Goal: Information Seeking & Learning: Find specific page/section

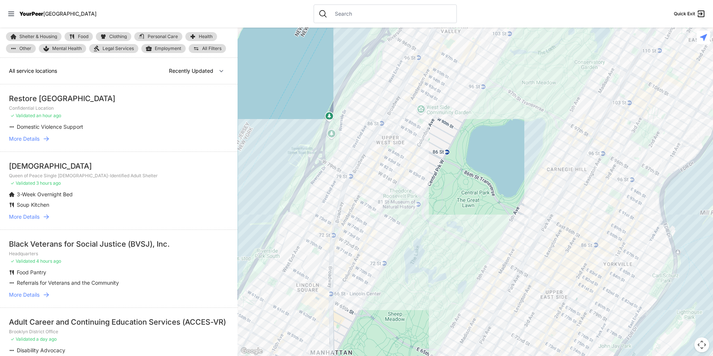
click at [83, 35] on span "Food" at bounding box center [83, 36] width 10 height 4
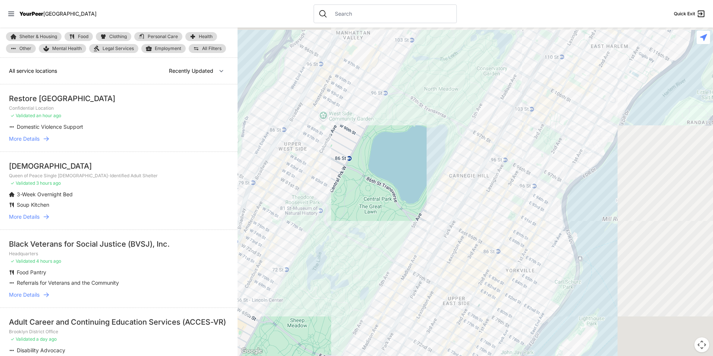
drag, startPoint x: 554, startPoint y: 150, endPoint x: 502, endPoint y: 169, distance: 55.3
click at [502, 169] on div at bounding box center [475, 192] width 475 height 328
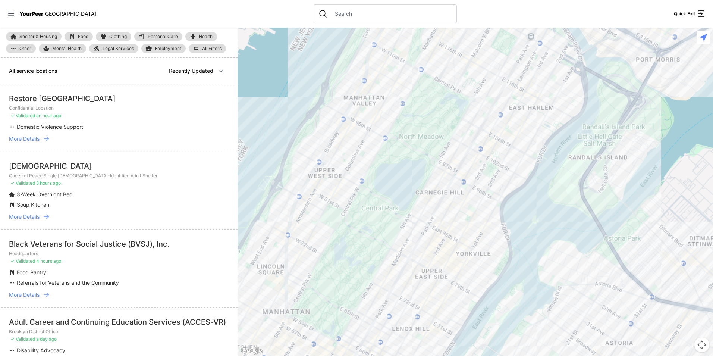
select select "recentlyUpdated"
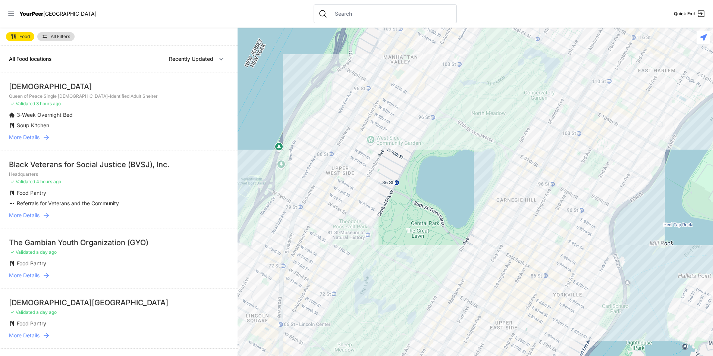
drag, startPoint x: 503, startPoint y: 169, endPoint x: 435, endPoint y: 191, distance: 71.1
click at [447, 188] on div at bounding box center [475, 192] width 475 height 328
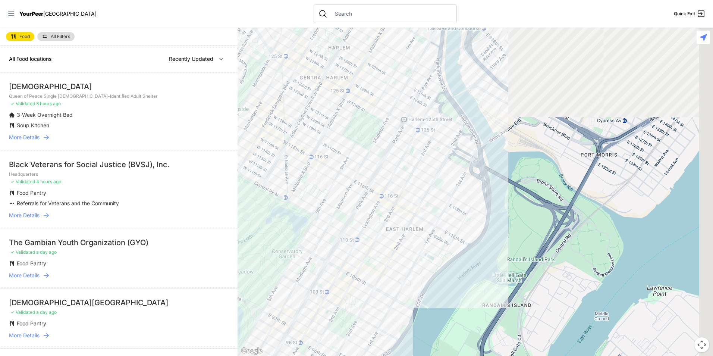
drag, startPoint x: 472, startPoint y: 207, endPoint x: 400, endPoint y: 257, distance: 87.0
click at [398, 267] on div at bounding box center [475, 192] width 475 height 328
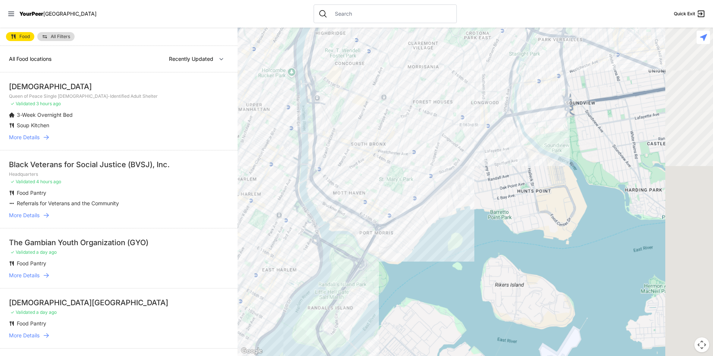
drag, startPoint x: 437, startPoint y: 166, endPoint x: 408, endPoint y: 170, distance: 30.2
click at [408, 170] on div at bounding box center [475, 192] width 475 height 328
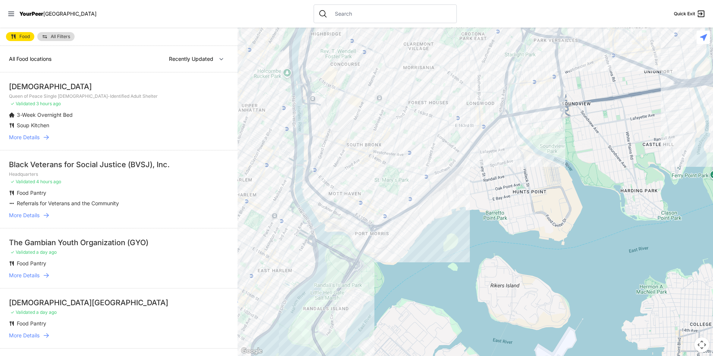
click at [67, 33] on link "All Filters" at bounding box center [55, 36] width 37 height 9
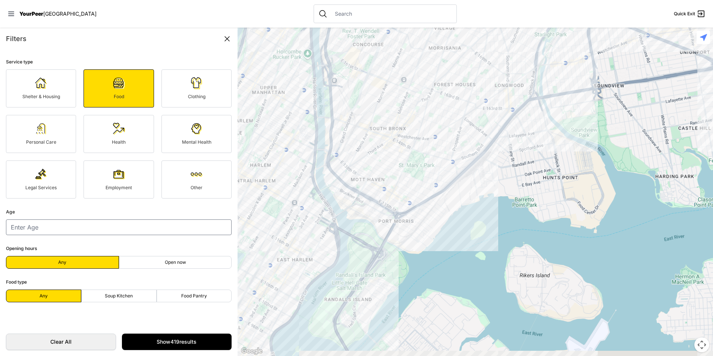
click at [51, 36] on div "Filters" at bounding box center [119, 39] width 226 height 10
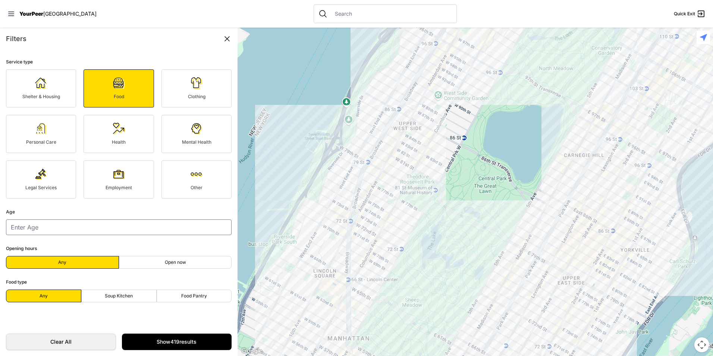
click at [147, 294] on label "Soup Kitchen" at bounding box center [118, 295] width 75 height 13
click at [119, 296] on input "Soup Kitchen" at bounding box center [119, 296] width 0 height 0
radio input "true"
select select "recentlyUpdated"
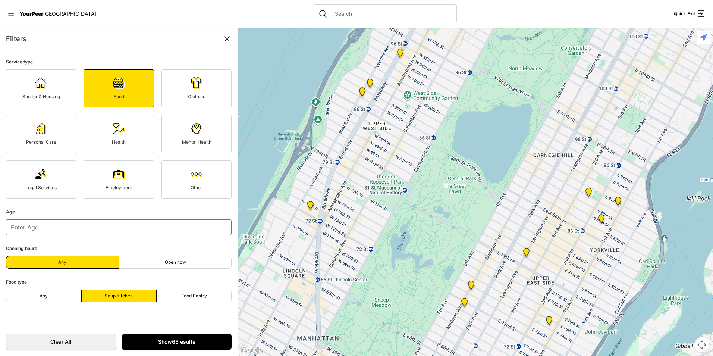
click at [157, 343] on link "Show 65 results" at bounding box center [177, 341] width 110 height 16
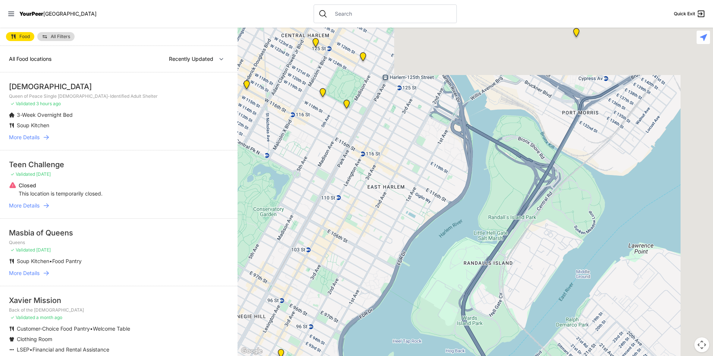
drag, startPoint x: 682, startPoint y: 144, endPoint x: 347, endPoint y: 323, distance: 380.0
click at [348, 323] on div at bounding box center [475, 192] width 475 height 328
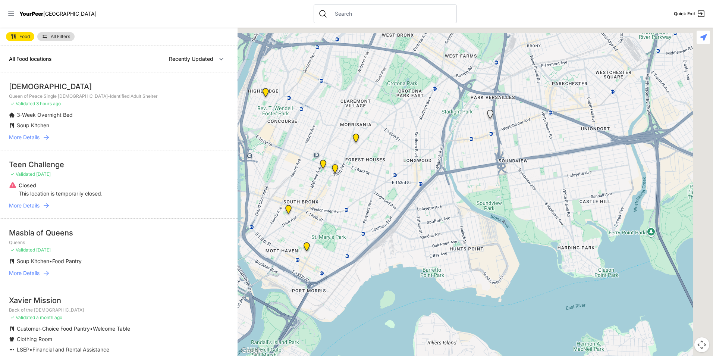
drag, startPoint x: 502, startPoint y: 118, endPoint x: 312, endPoint y: 263, distance: 238.4
click at [312, 263] on div at bounding box center [475, 192] width 475 height 328
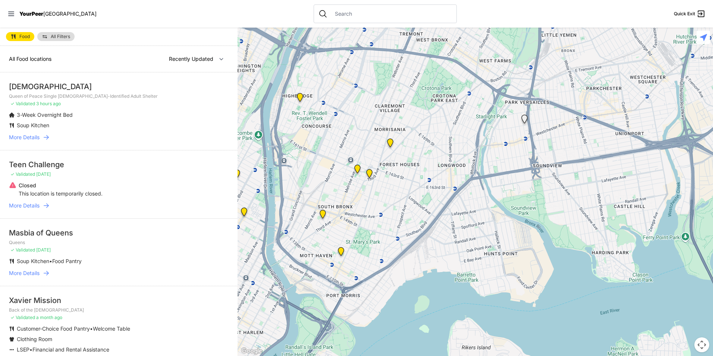
drag, startPoint x: 317, startPoint y: 220, endPoint x: 390, endPoint y: 214, distance: 73.0
click at [390, 214] on div at bounding box center [475, 192] width 475 height 328
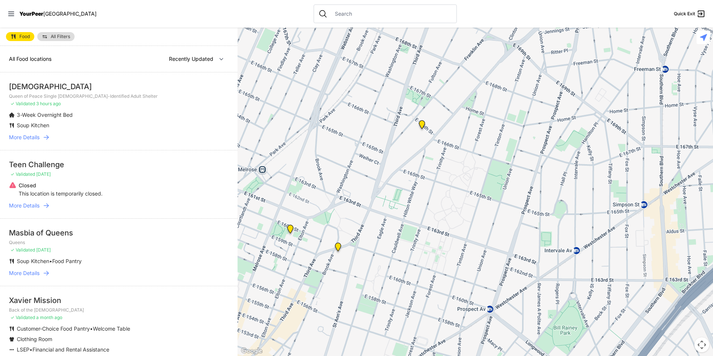
click at [421, 128] on img at bounding box center [421, 126] width 15 height 18
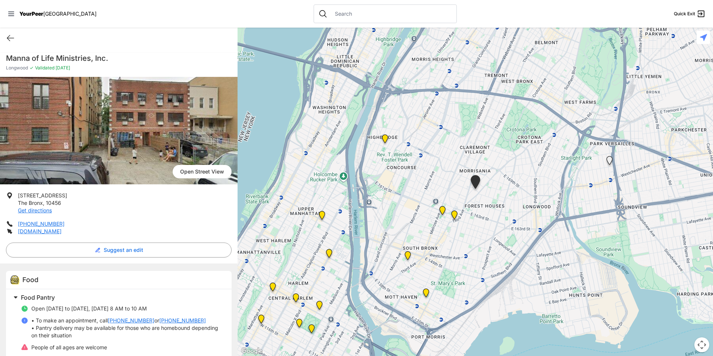
click at [9, 33] on div "Quick Exit" at bounding box center [119, 38] width 238 height 21
click at [11, 39] on icon at bounding box center [10, 38] width 9 height 9
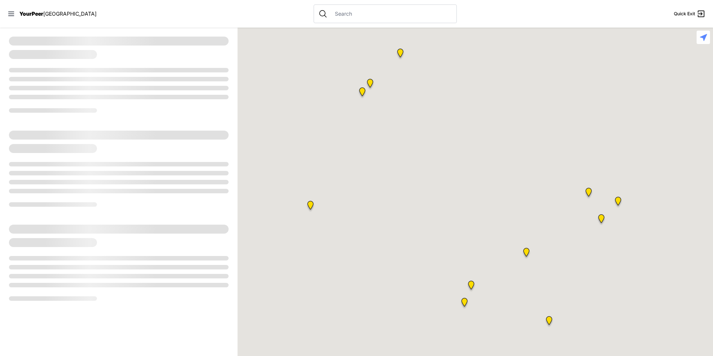
select select "recentlyUpdated"
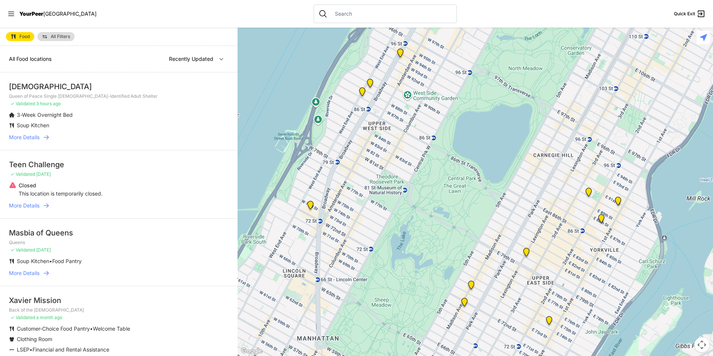
click at [7, 33] on link "Food" at bounding box center [20, 36] width 28 height 9
select select "recentlyUpdated"
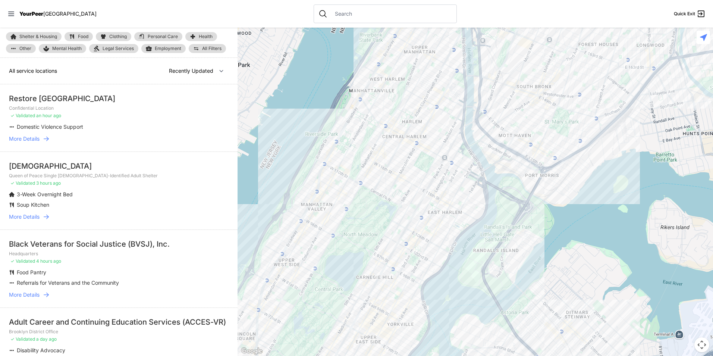
drag, startPoint x: 520, startPoint y: 199, endPoint x: 462, endPoint y: 210, distance: 58.9
click at [434, 295] on div at bounding box center [475, 192] width 475 height 328
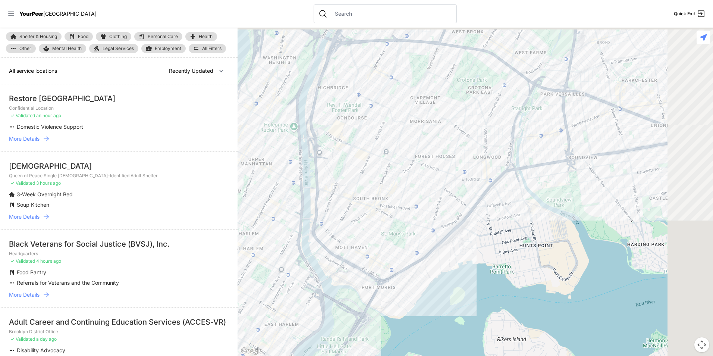
drag, startPoint x: 475, startPoint y: 153, endPoint x: 362, endPoint y: 196, distance: 120.4
click at [360, 197] on div at bounding box center [475, 192] width 475 height 328
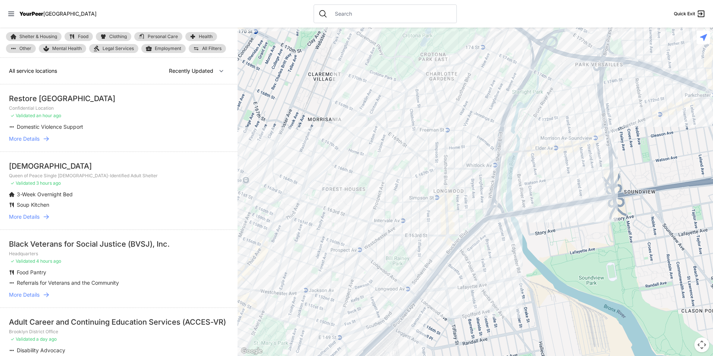
click at [123, 34] on link "Clothing" at bounding box center [113, 36] width 35 height 9
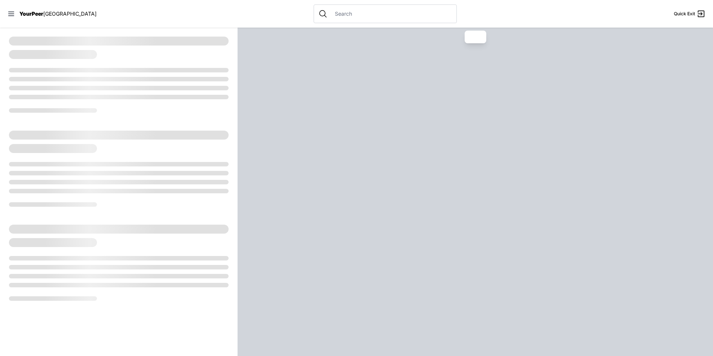
select select "recentlyUpdated"
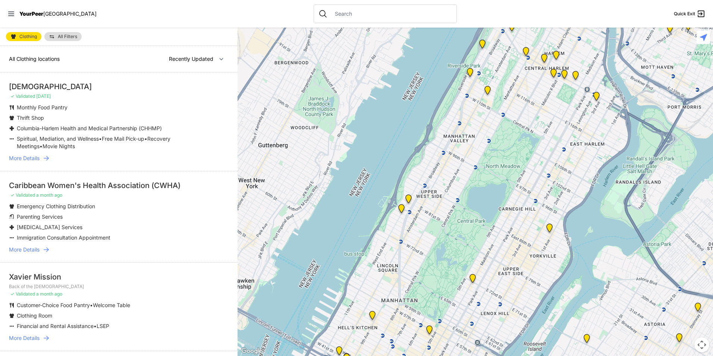
drag, startPoint x: 431, startPoint y: 157, endPoint x: 167, endPoint y: 353, distance: 328.6
click at [166, 344] on main "Clothing All Filters All Clothing locations Nearby Recently Updated Most Servic…" at bounding box center [356, 192] width 713 height 328
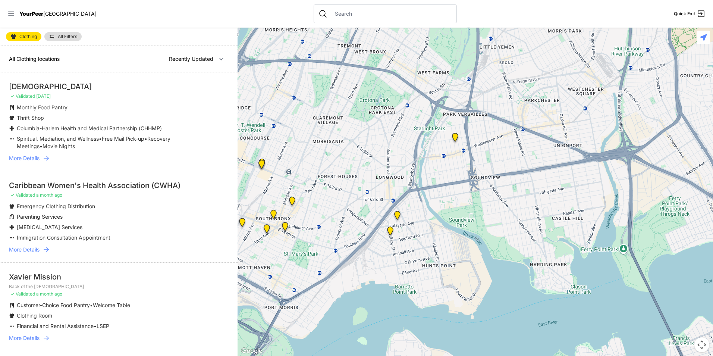
drag, startPoint x: 409, startPoint y: 298, endPoint x: 387, endPoint y: 183, distance: 117.2
click at [387, 183] on div at bounding box center [475, 192] width 475 height 328
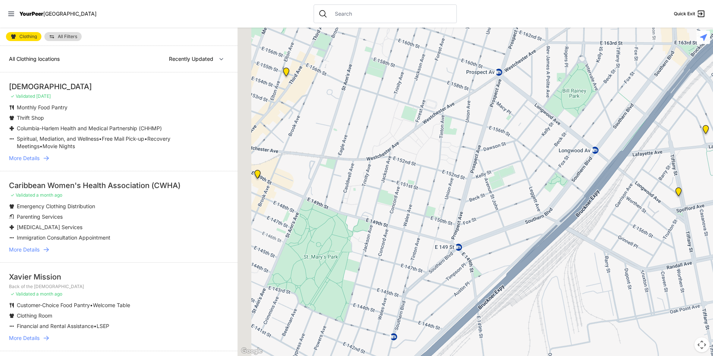
drag, startPoint x: 327, startPoint y: 233, endPoint x: 380, endPoint y: 310, distance: 94.1
click at [380, 310] on div at bounding box center [475, 192] width 475 height 328
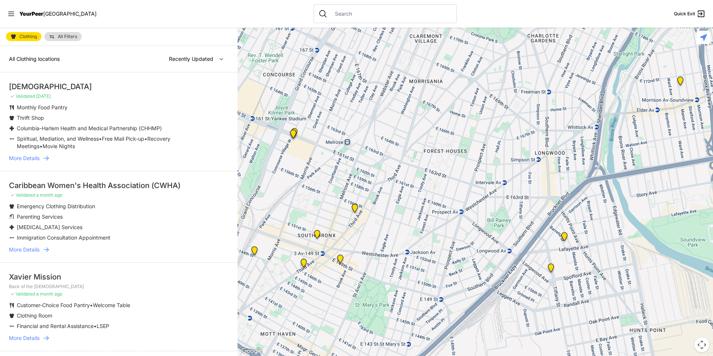
click at [550, 267] on img at bounding box center [550, 269] width 15 height 18
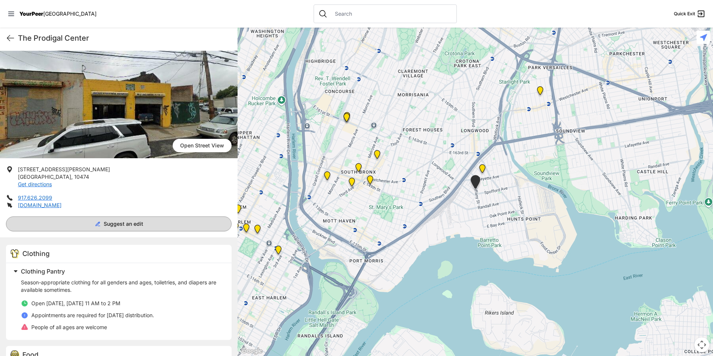
scroll to position [60, 0]
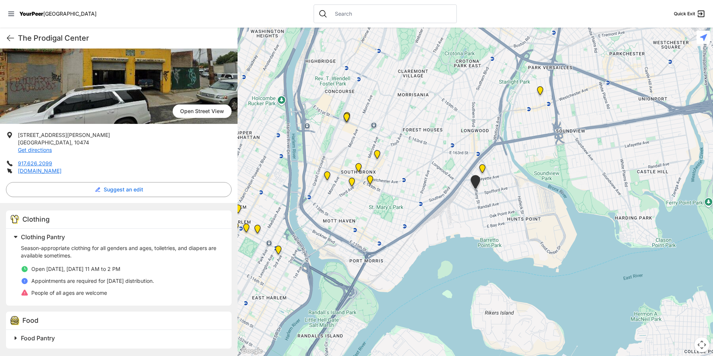
click at [481, 169] on img "Living Room 24-Hour Drop-In Center" at bounding box center [482, 170] width 15 height 18
click at [484, 167] on img "Living Room 24-Hour Drop-In Center" at bounding box center [482, 170] width 15 height 18
click at [484, 170] on img "Living Room 24-Hour Drop-In Center" at bounding box center [482, 170] width 15 height 18
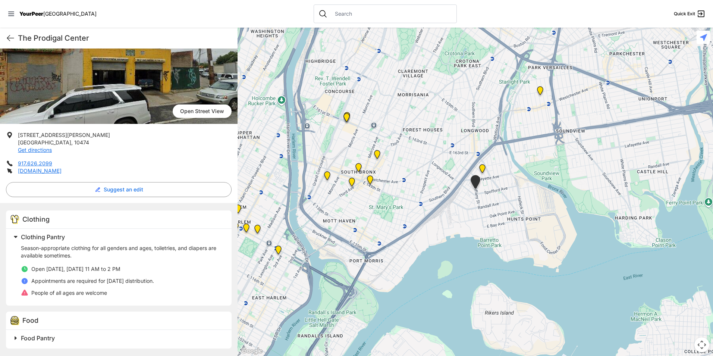
click at [484, 170] on img "Living Room 24-Hour Drop-In Center" at bounding box center [482, 170] width 15 height 18
click at [481, 160] on div "To navigate, press the arrow keys." at bounding box center [475, 192] width 475 height 328
click at [479, 170] on img "Living Room 24-Hour Drop-In Center" at bounding box center [482, 170] width 15 height 18
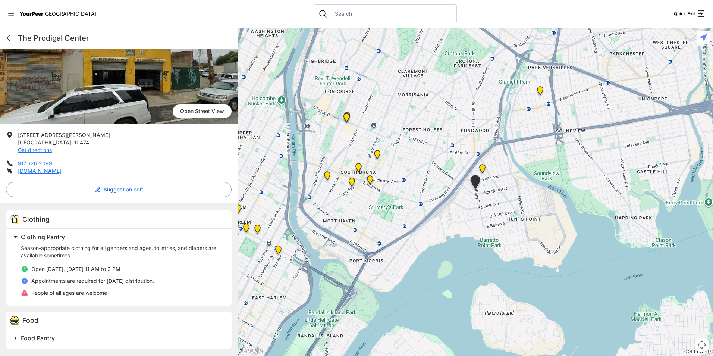
click at [484, 168] on img "Living Room 24-Hour Drop-In Center" at bounding box center [482, 170] width 15 height 18
click at [8, 38] on icon at bounding box center [10, 38] width 9 height 9
select select "recentlyUpdated"
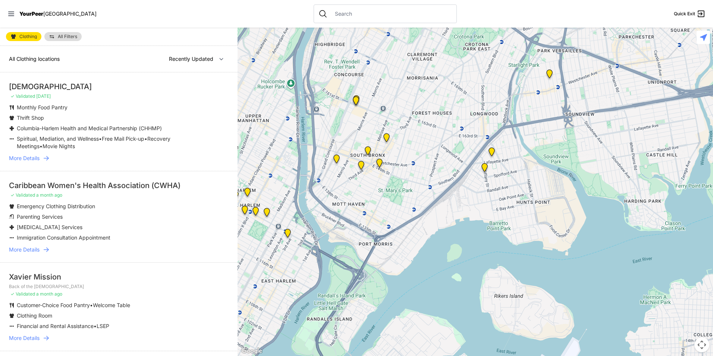
drag, startPoint x: 599, startPoint y: 132, endPoint x: 289, endPoint y: 269, distance: 338.7
click at [289, 269] on div at bounding box center [475, 192] width 475 height 328
click at [491, 151] on img "Living Room 24-Hour Drop-In Center" at bounding box center [491, 153] width 15 height 18
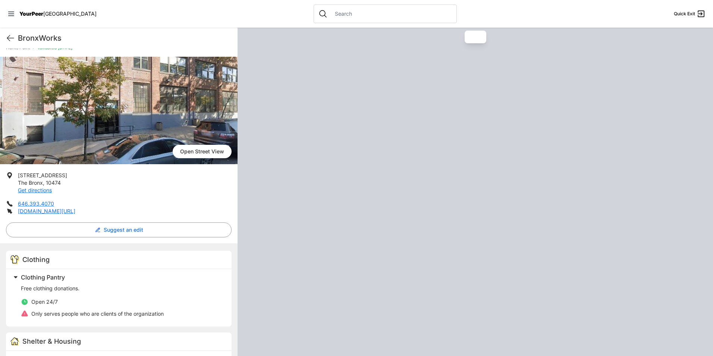
scroll to position [75, 0]
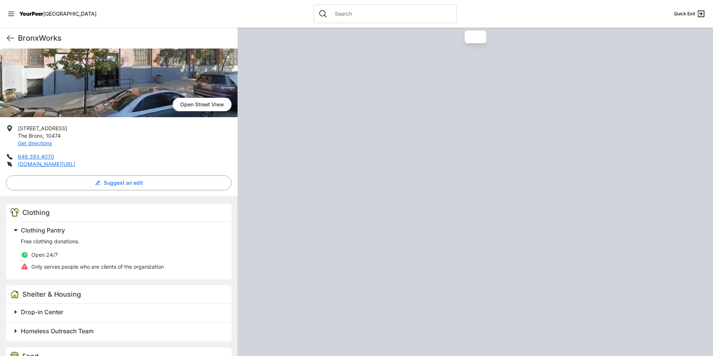
click at [87, 316] on h2 "Drop-in Center" at bounding box center [122, 311] width 202 height 9
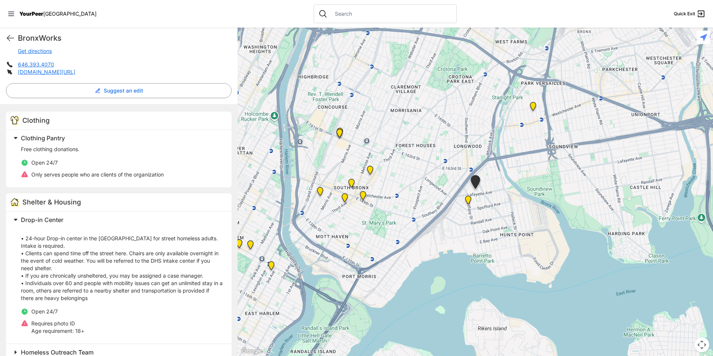
scroll to position [149, 0]
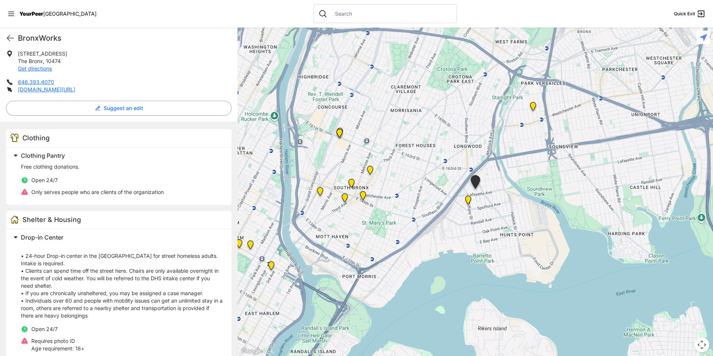
click at [43, 38] on h1 "BronxWorks" at bounding box center [125, 38] width 214 height 10
copy div "BronxWorks Quick Exit"
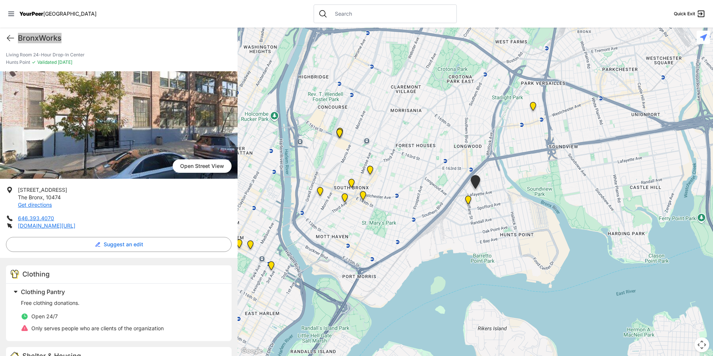
scroll to position [0, 0]
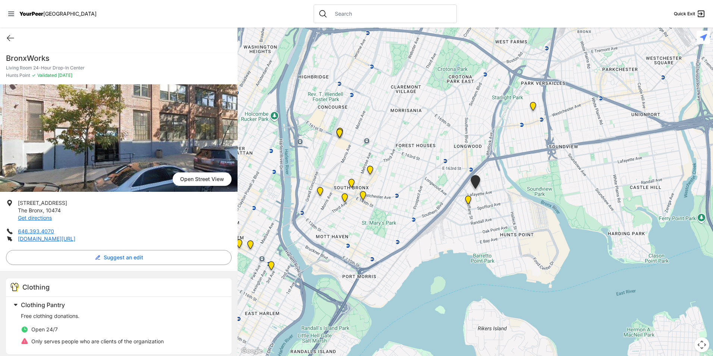
click at [63, 203] on li "[STREET_ADDRESS] Get directions" at bounding box center [119, 210] width 226 height 22
drag, startPoint x: 70, startPoint y: 208, endPoint x: 17, endPoint y: 200, distance: 53.5
click at [17, 200] on li "[STREET_ADDRESS] Get directions" at bounding box center [119, 210] width 226 height 22
drag, startPoint x: 17, startPoint y: 200, endPoint x: 25, endPoint y: 205, distance: 9.7
copy p "[STREET_ADDRESS]"
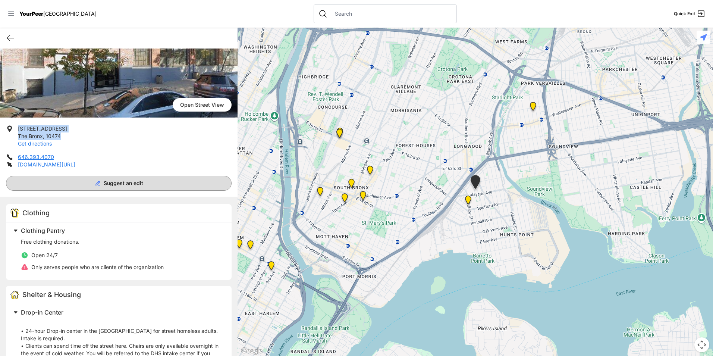
scroll to position [224, 0]
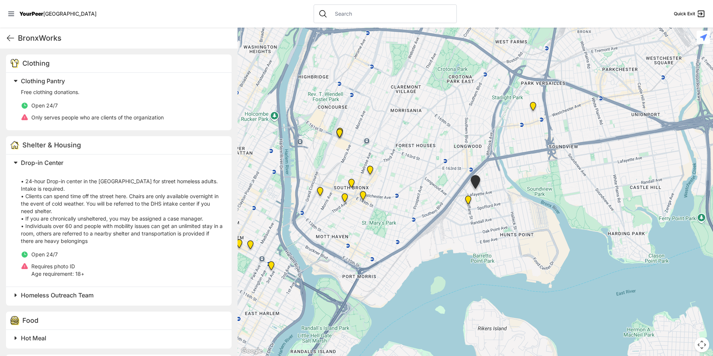
click at [142, 214] on p "• 24-hour Drop-in center in the [GEOGRAPHIC_DATA] for street homeless adults. I…" at bounding box center [122, 207] width 202 height 75
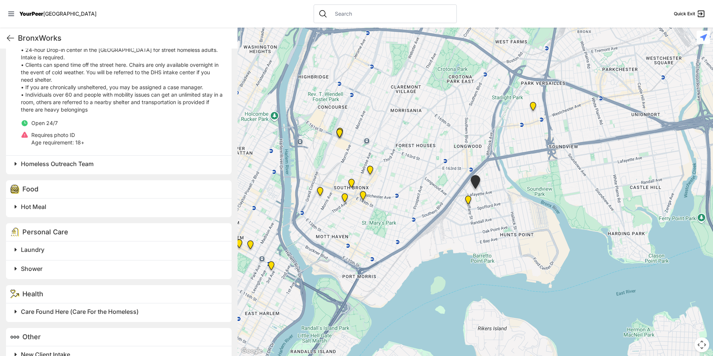
scroll to position [398, 0]
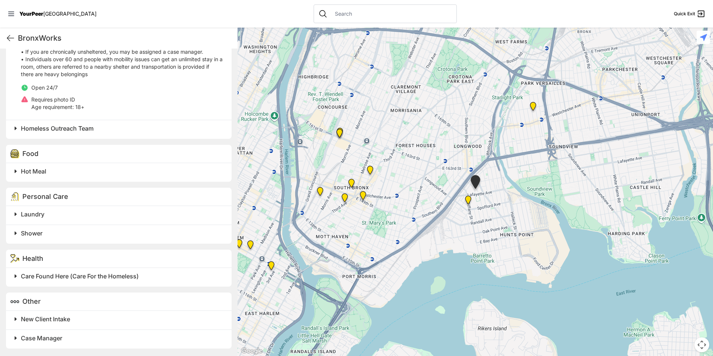
click at [76, 175] on h2 "Hot Meal" at bounding box center [122, 171] width 202 height 9
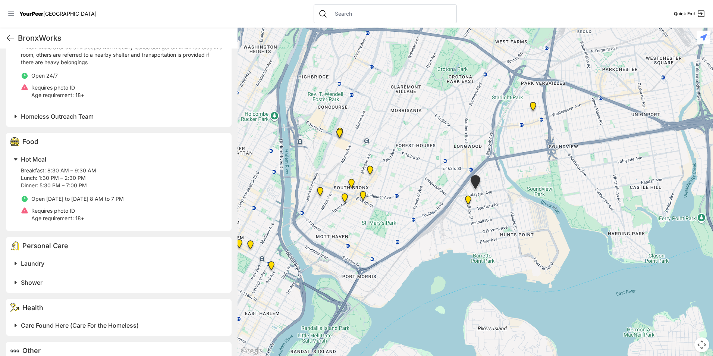
scroll to position [447, 0]
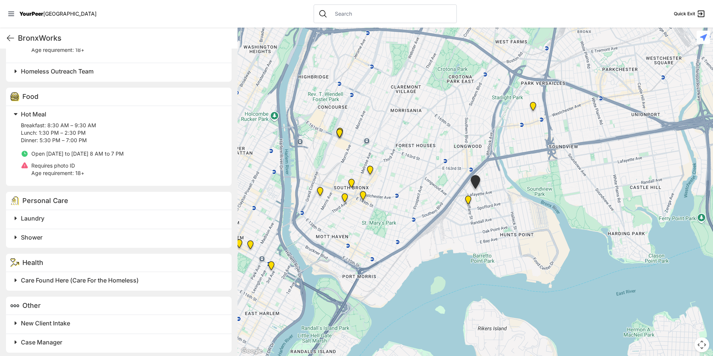
click at [82, 223] on h2 "Laundry" at bounding box center [122, 218] width 202 height 9
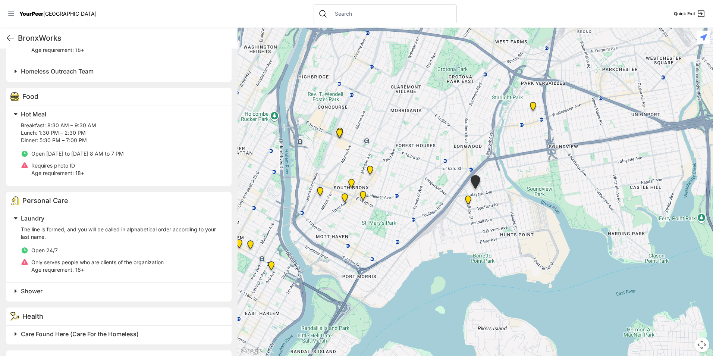
click at [56, 295] on h2 "Shower" at bounding box center [122, 290] width 202 height 9
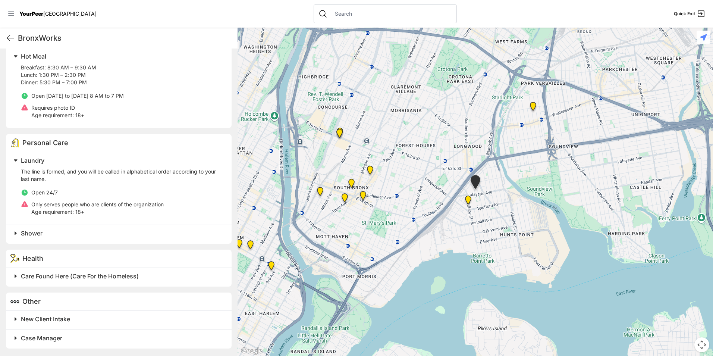
click at [44, 164] on h2 "Laundry" at bounding box center [122, 160] width 202 height 9
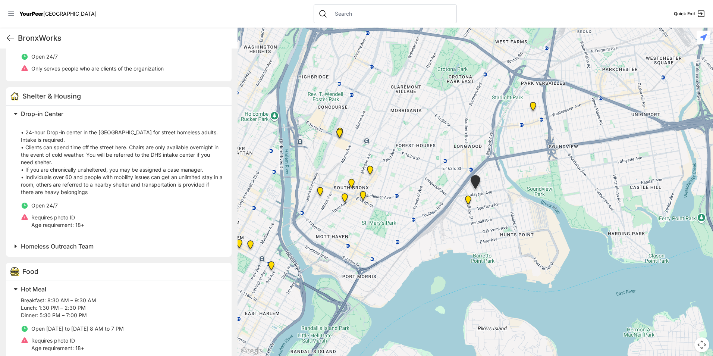
scroll to position [123, 0]
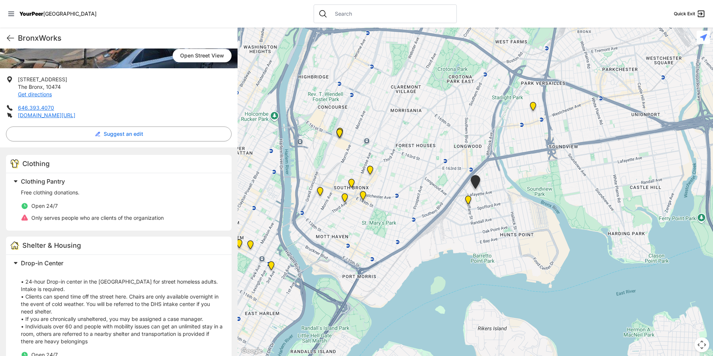
click at [370, 175] on img "Bronx Youth Center (BYC)" at bounding box center [369, 172] width 15 height 18
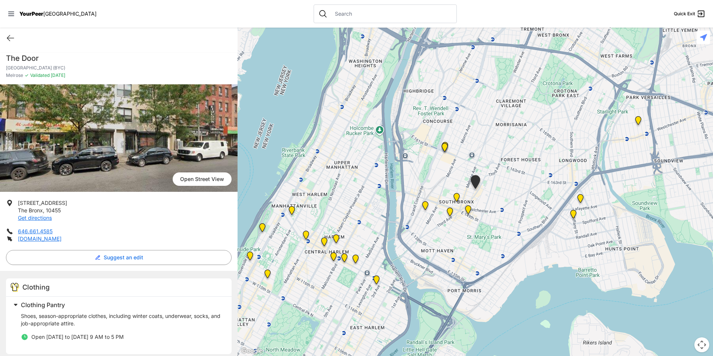
click at [25, 53] on h1 "The Door" at bounding box center [119, 58] width 226 height 10
copy h1 "The Door"
drag, startPoint x: 66, startPoint y: 208, endPoint x: 19, endPoint y: 202, distance: 48.1
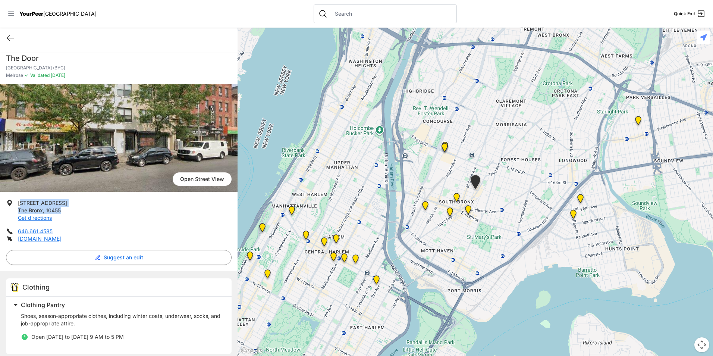
click at [19, 202] on li "[STREET_ADDRESS] Get directions" at bounding box center [119, 210] width 226 height 22
copy p "[STREET_ADDRESS]"
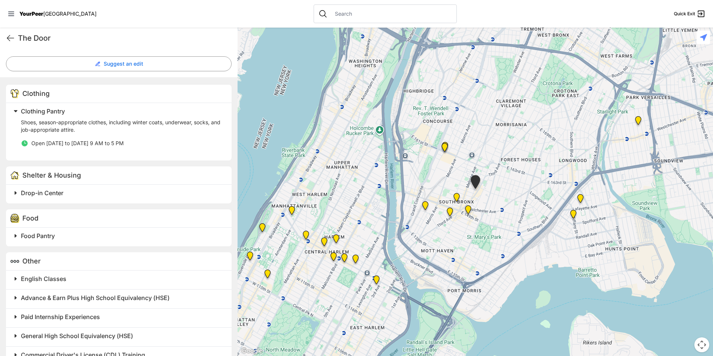
scroll to position [229, 0]
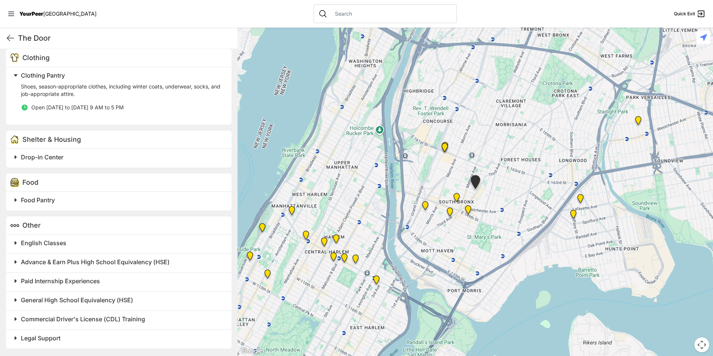
click at [104, 280] on h2 "Paid Internship Experiences" at bounding box center [122, 280] width 202 height 9
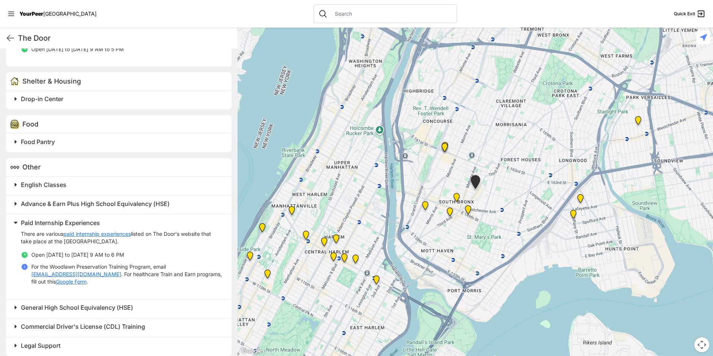
scroll to position [250, 0]
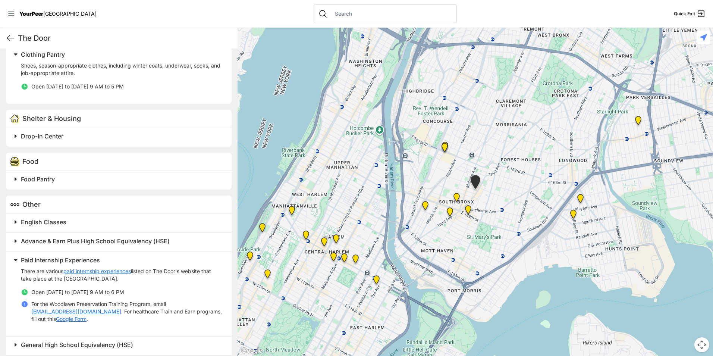
click at [98, 238] on span "Advance & Earn Plus High School Equivalency (HSE)" at bounding box center [95, 240] width 149 height 7
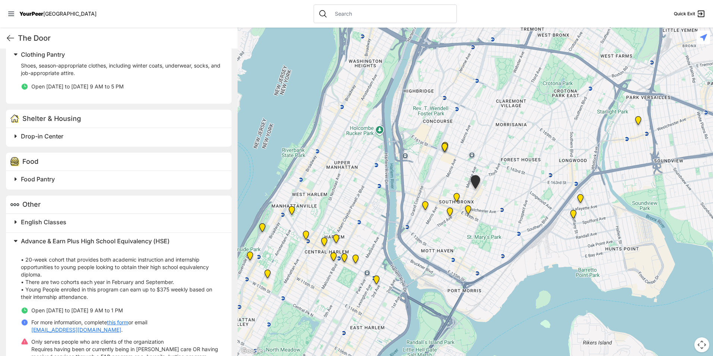
scroll to position [287, 0]
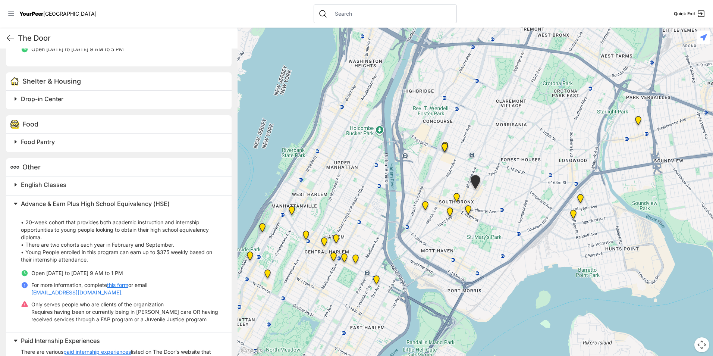
click at [83, 146] on h2 "Food Pantry" at bounding box center [122, 141] width 202 height 9
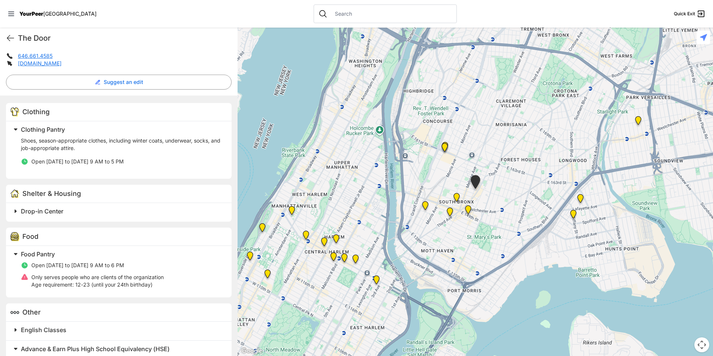
scroll to position [58, 0]
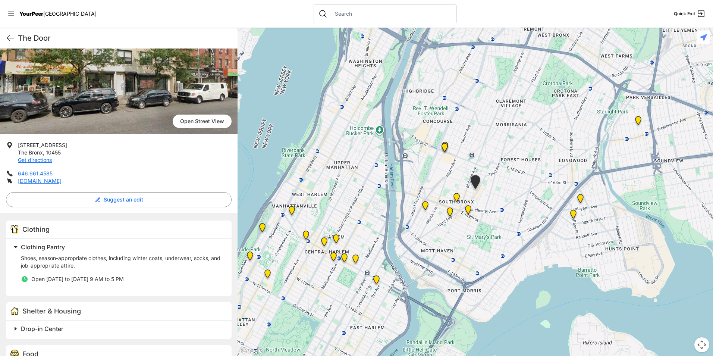
click at [449, 208] on img at bounding box center [449, 213] width 15 height 18
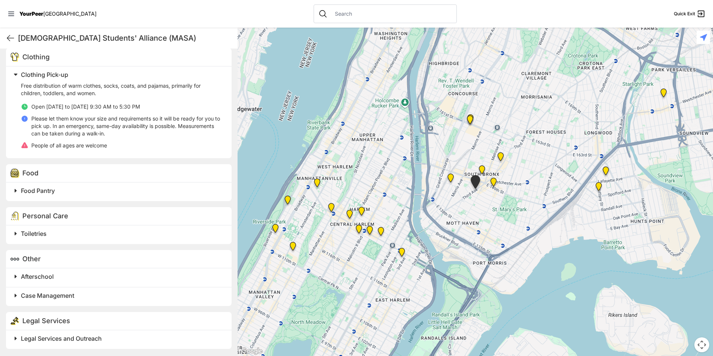
scroll to position [223, 0]
click at [449, 174] on img "Harm Reduction Center" at bounding box center [450, 179] width 15 height 18
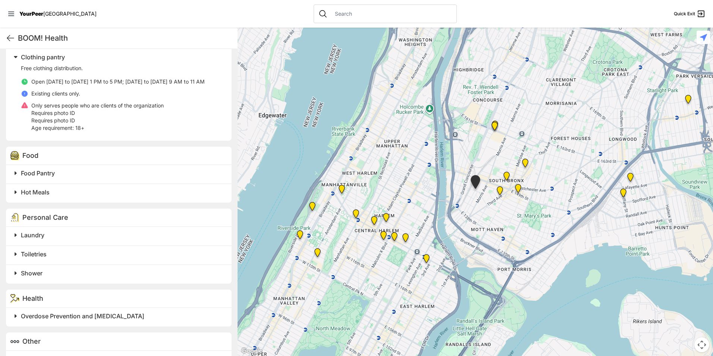
scroll to position [261, 0]
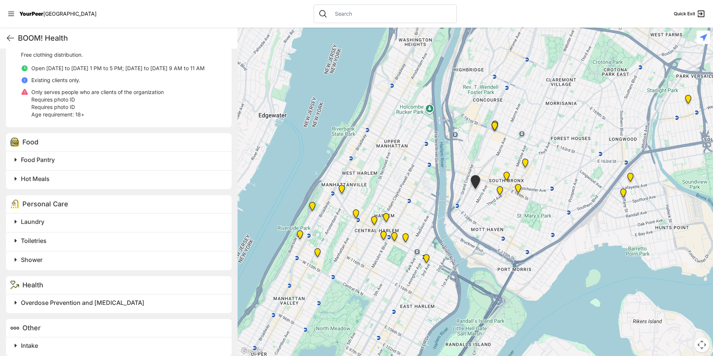
click at [127, 179] on h2 "Hot Meals" at bounding box center [122, 178] width 202 height 9
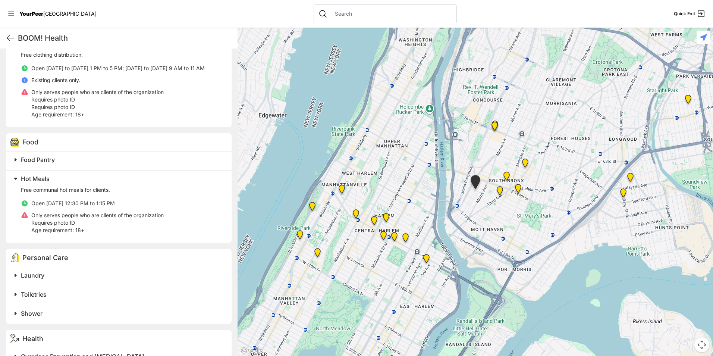
click at [12, 33] on div "BOOM! Health Quick Exit" at bounding box center [119, 38] width 238 height 21
click at [12, 41] on icon at bounding box center [10, 38] width 9 height 9
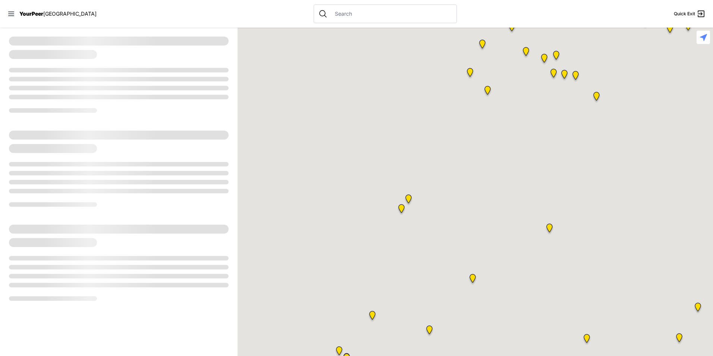
select select "recentlyUpdated"
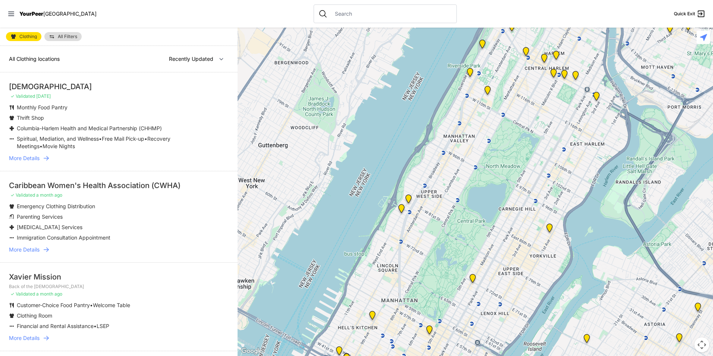
click at [30, 38] on span "Clothing" at bounding box center [28, 36] width 18 height 4
select select "recentlyUpdated"
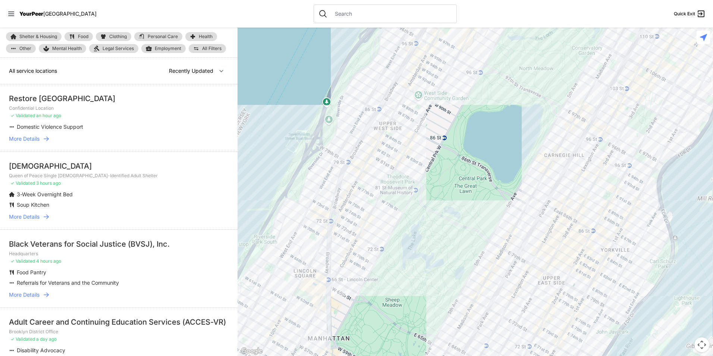
click at [172, 47] on span "Employment" at bounding box center [168, 48] width 26 height 6
drag, startPoint x: 552, startPoint y: 41, endPoint x: 356, endPoint y: 243, distance: 281.9
click at [356, 243] on div at bounding box center [475, 192] width 475 height 328
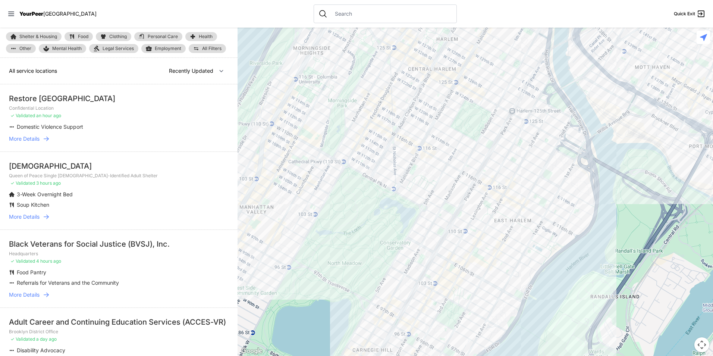
select select "recentlyUpdated"
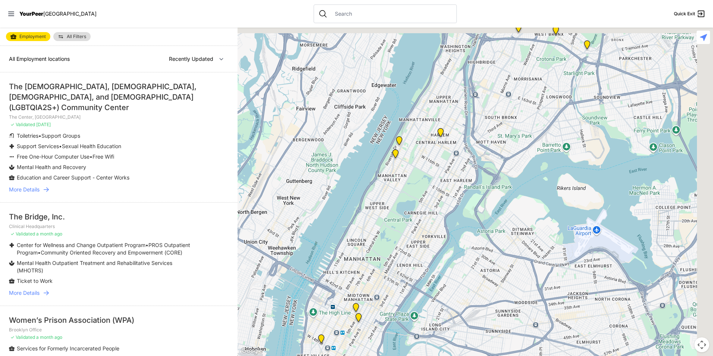
drag, startPoint x: 529, startPoint y: 164, endPoint x: 359, endPoint y: 252, distance: 191.3
click at [359, 252] on div at bounding box center [475, 192] width 475 height 328
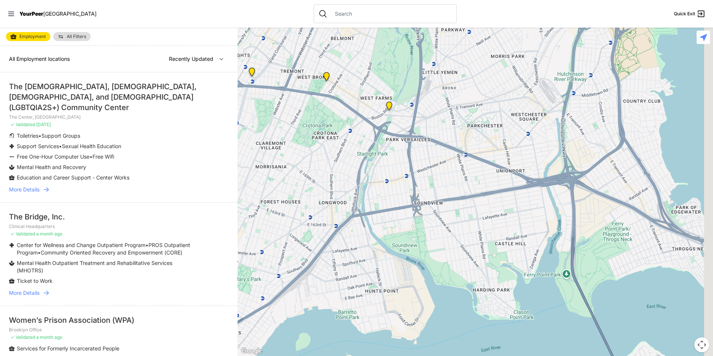
drag, startPoint x: 456, startPoint y: 194, endPoint x: 368, endPoint y: 221, distance: 91.8
click at [371, 255] on div at bounding box center [475, 192] width 475 height 328
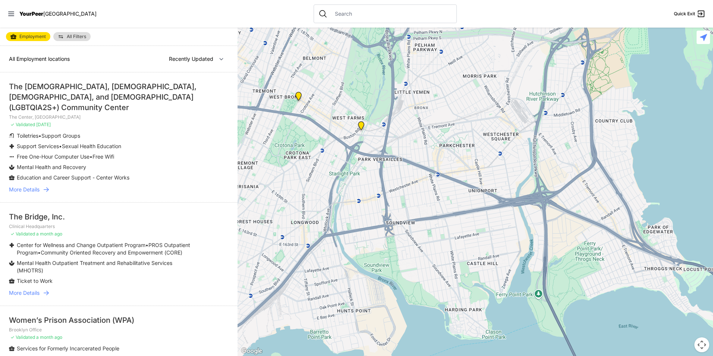
click at [360, 123] on img "West Farms" at bounding box center [360, 127] width 15 height 18
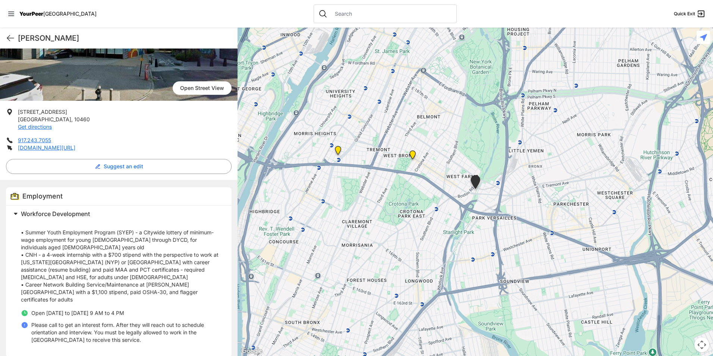
scroll to position [92, 0]
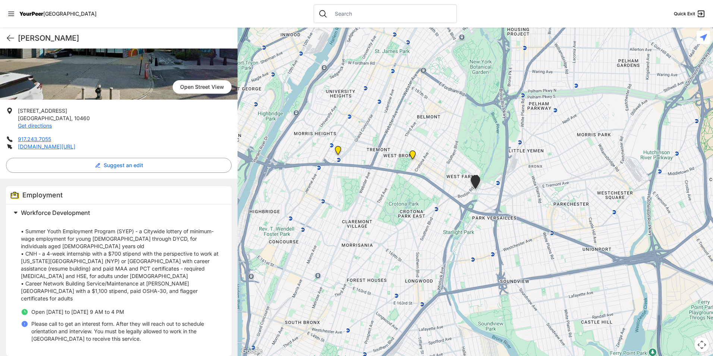
click at [412, 155] on img at bounding box center [412, 156] width 15 height 18
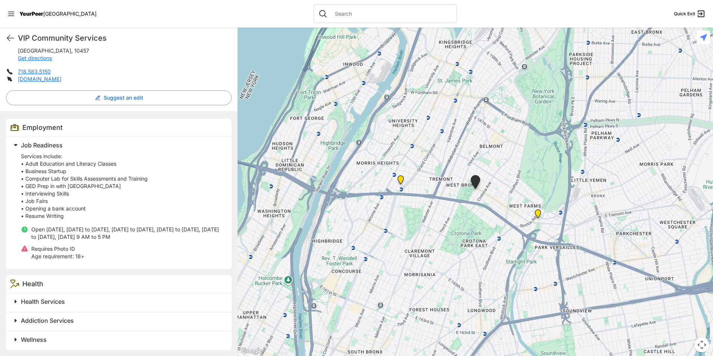
scroll to position [154, 0]
click at [400, 180] on img "Bronx Recovery Support Center" at bounding box center [400, 181] width 15 height 18
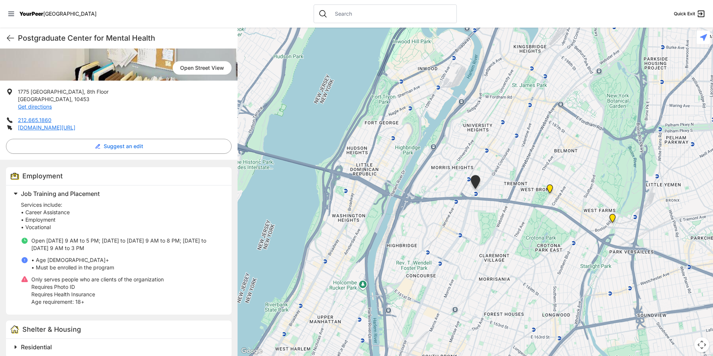
scroll to position [112, 0]
click at [550, 186] on img at bounding box center [549, 190] width 15 height 18
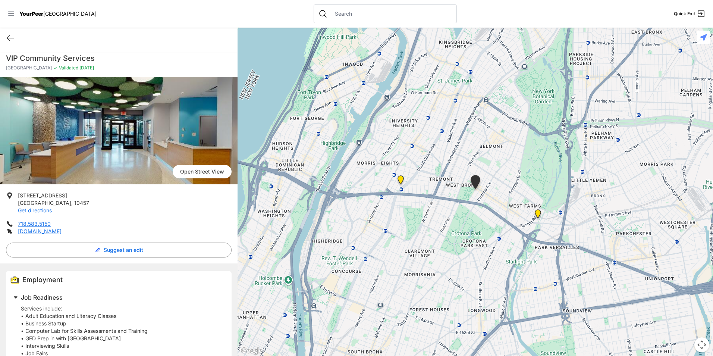
click at [62, 58] on h1 "VIP Community Services" at bounding box center [119, 58] width 226 height 10
copy div "VIP Community Services"
click at [74, 204] on span "10457" at bounding box center [81, 202] width 15 height 6
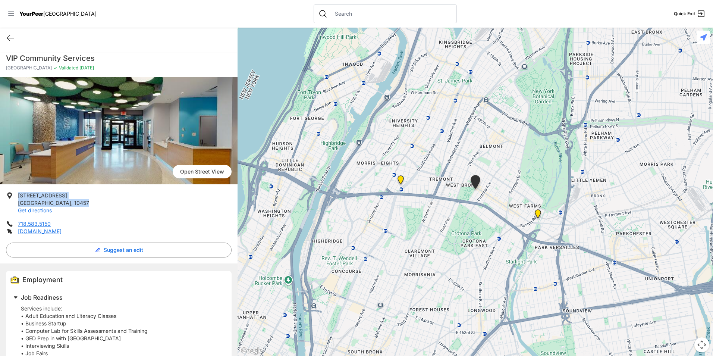
drag, startPoint x: 55, startPoint y: 204, endPoint x: 18, endPoint y: 194, distance: 38.6
click at [18, 194] on li "[STREET_ADDRESS] Get directions" at bounding box center [119, 203] width 226 height 22
copy p "[STREET_ADDRESS]"
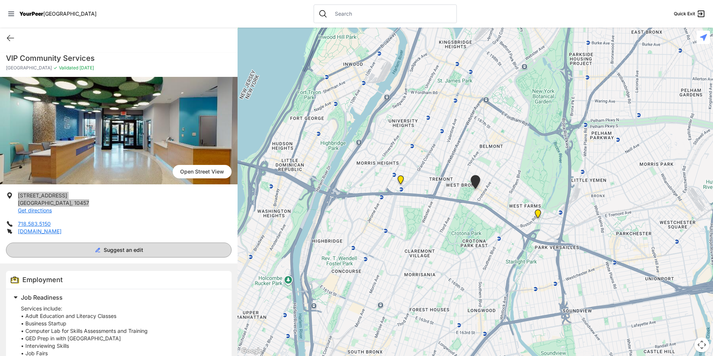
scroll to position [112, 0]
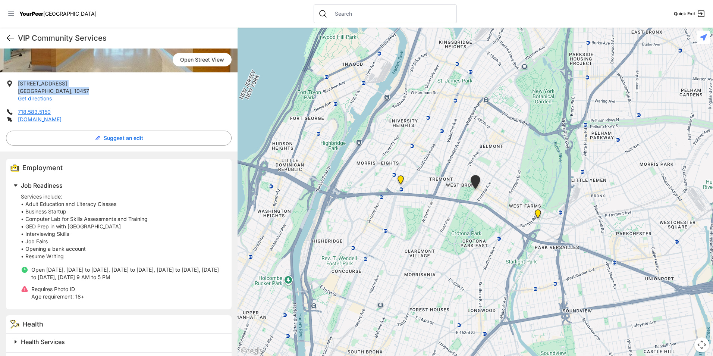
click at [9, 38] on icon at bounding box center [10, 38] width 9 height 9
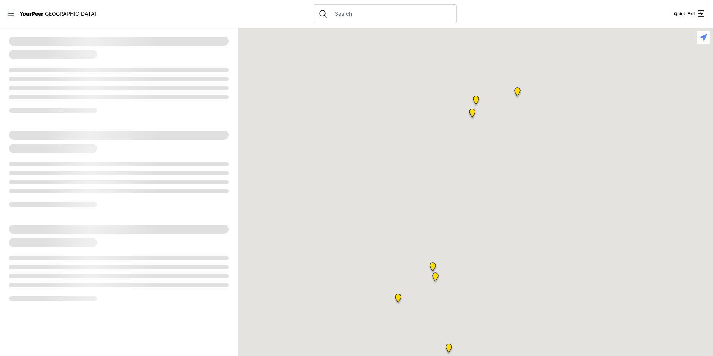
select select "recentlyUpdated"
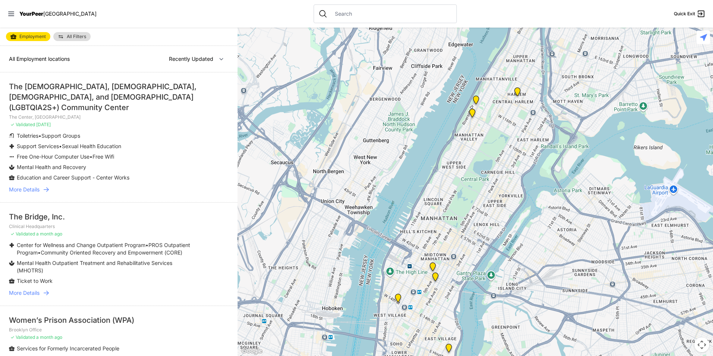
click at [45, 32] on link "Employment" at bounding box center [28, 36] width 44 height 9
select select "recentlyUpdated"
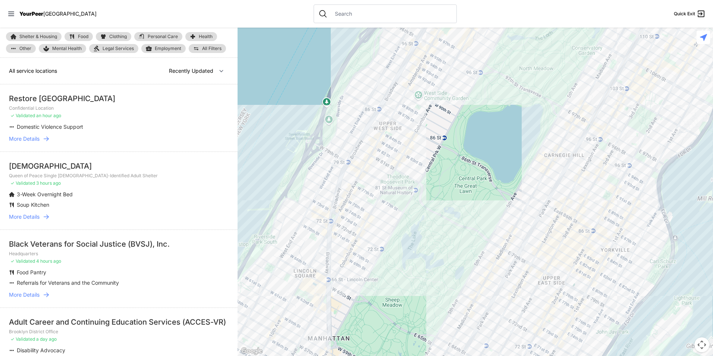
click at [85, 34] on link "Food" at bounding box center [79, 36] width 28 height 9
select select "recentlyUpdated"
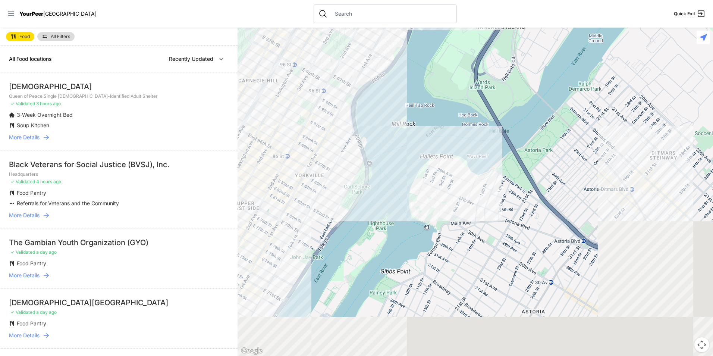
drag, startPoint x: 574, startPoint y: 223, endPoint x: 248, endPoint y: 151, distance: 334.1
click at [248, 151] on div at bounding box center [475, 192] width 475 height 328
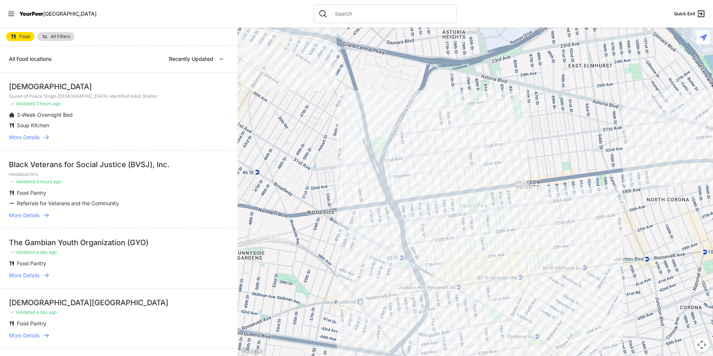
click at [64, 38] on span "All Filters" at bounding box center [60, 36] width 19 height 4
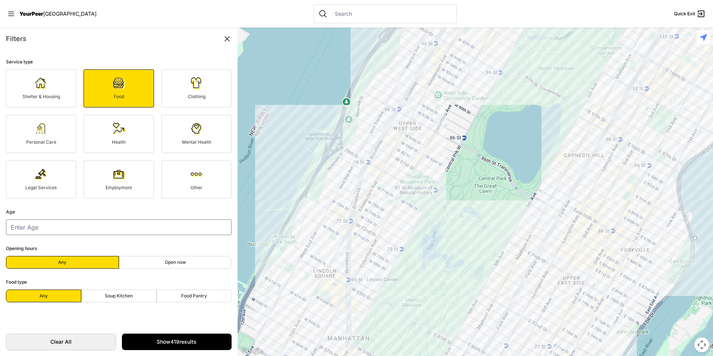
click at [121, 293] on span "Soup Kitchen" at bounding box center [119, 296] width 28 height 6
click at [119, 296] on input "Soup Kitchen" at bounding box center [119, 296] width 0 height 0
radio input "true"
select select "recentlyUpdated"
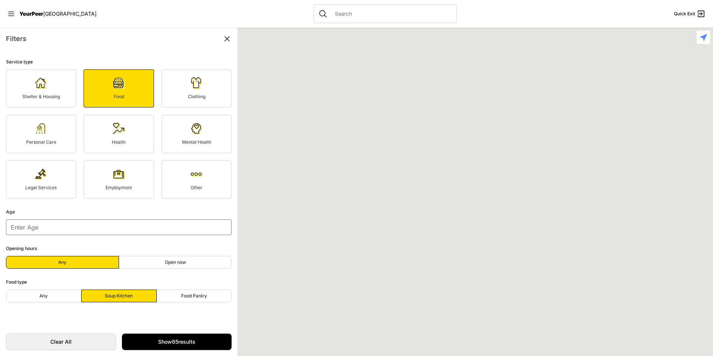
click at [122, 296] on span "Soup Kitchen" at bounding box center [119, 296] width 28 height 6
click at [119, 296] on input "Soup Kitchen" at bounding box center [119, 296] width 0 height 0
radio input "true"
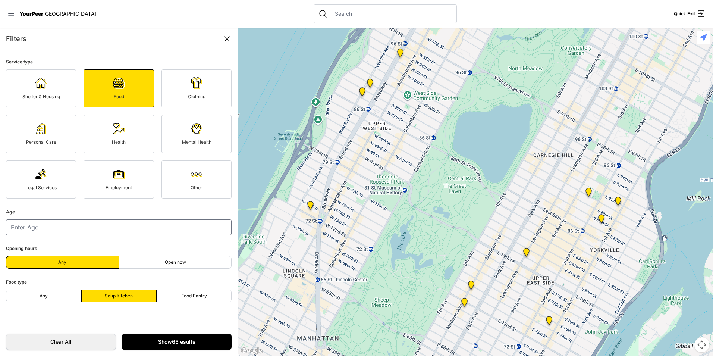
click at [148, 344] on link "Show 65 results" at bounding box center [177, 341] width 110 height 16
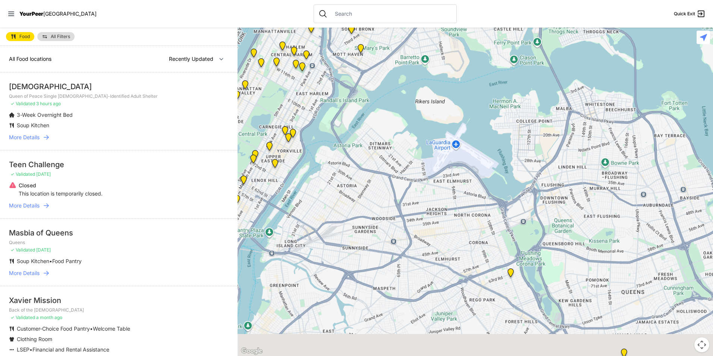
drag, startPoint x: 499, startPoint y: 276, endPoint x: 264, endPoint y: 139, distance: 271.4
click at [264, 139] on div at bounding box center [475, 192] width 475 height 328
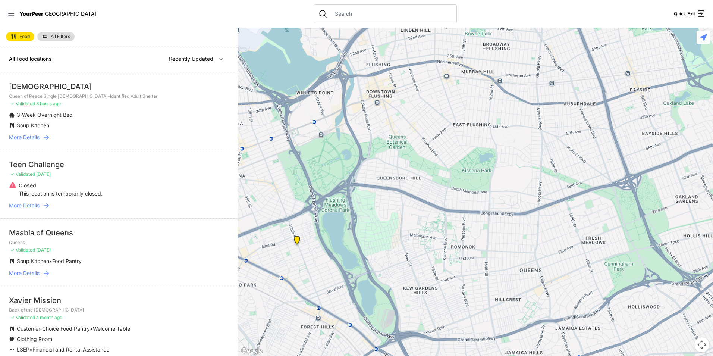
drag, startPoint x: 319, startPoint y: 189, endPoint x: 510, endPoint y: 172, distance: 191.8
click at [510, 172] on div at bounding box center [475, 192] width 475 height 328
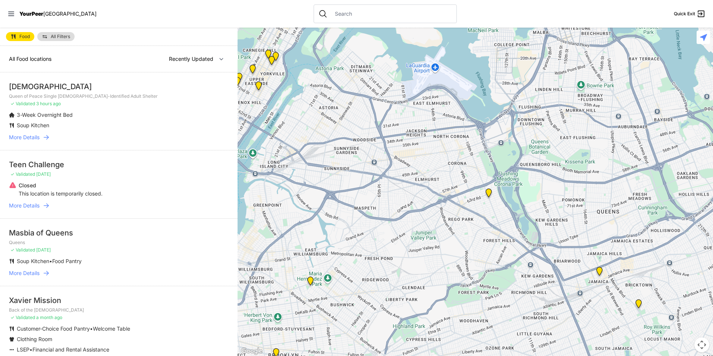
click at [489, 194] on img "Queens" at bounding box center [488, 194] width 15 height 18
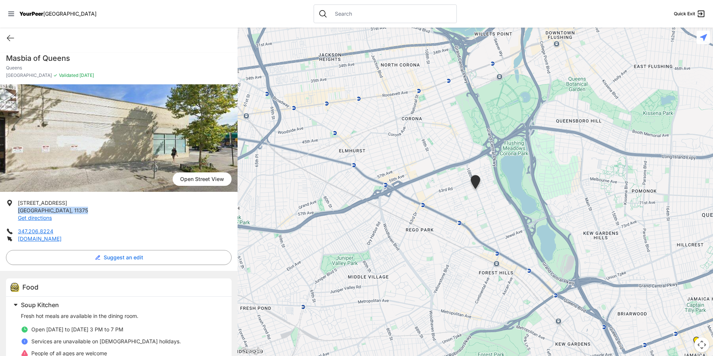
drag, startPoint x: 70, startPoint y: 209, endPoint x: 16, endPoint y: 208, distance: 53.3
click at [16, 208] on li "[STREET_ADDRESS] Get directions" at bounding box center [119, 210] width 226 height 22
drag, startPoint x: 16, startPoint y: 208, endPoint x: 20, endPoint y: 202, distance: 6.7
click at [20, 202] on span "[STREET_ADDRESS]" at bounding box center [42, 202] width 49 height 6
drag, startPoint x: 21, startPoint y: 201, endPoint x: 64, endPoint y: 211, distance: 44.5
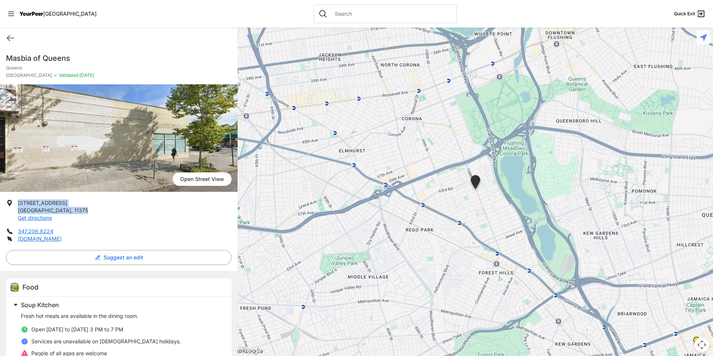
click at [64, 211] on li "[STREET_ADDRESS] Get directions" at bounding box center [119, 210] width 226 height 22
drag, startPoint x: 64, startPoint y: 211, endPoint x: 45, endPoint y: 204, distance: 20.4
copy p "[STREET_ADDRESS]"
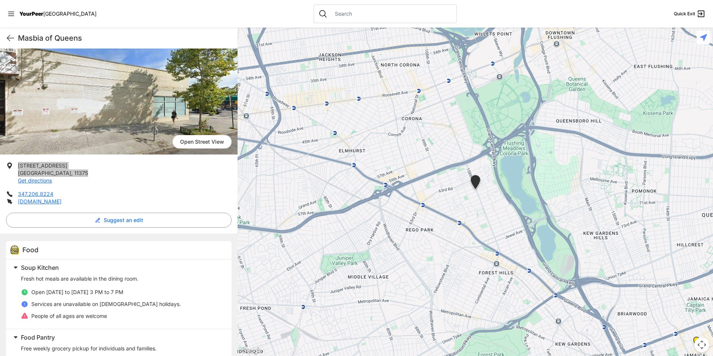
scroll to position [87, 0]
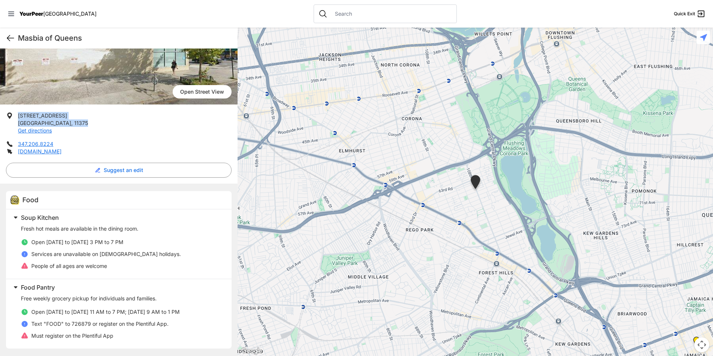
click at [11, 35] on icon at bounding box center [10, 38] width 9 height 9
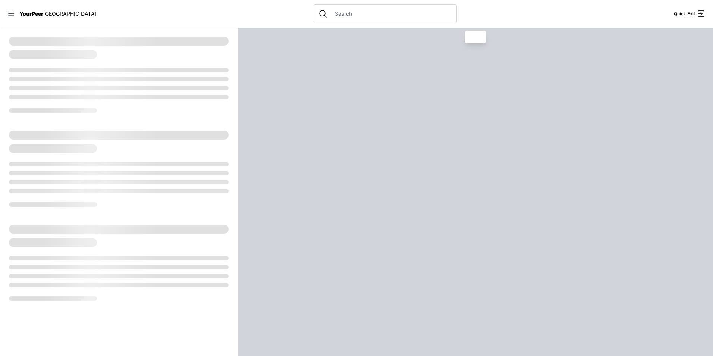
select select "recentlyUpdated"
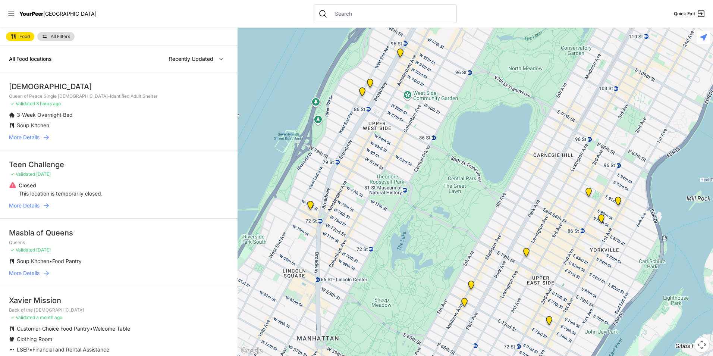
click at [28, 37] on span "Food" at bounding box center [24, 36] width 10 height 4
select select "recentlyUpdated"
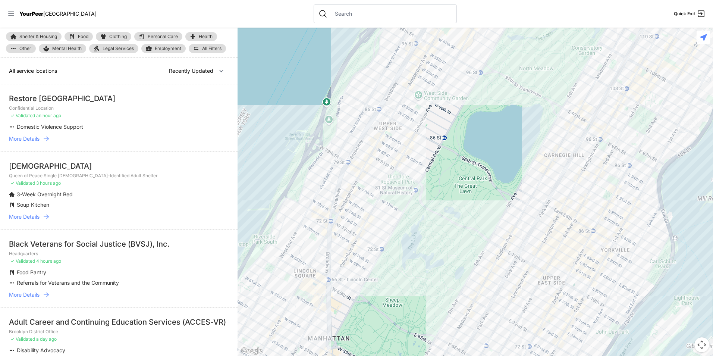
click at [83, 37] on span "Food" at bounding box center [83, 36] width 10 height 4
select select "recentlyUpdated"
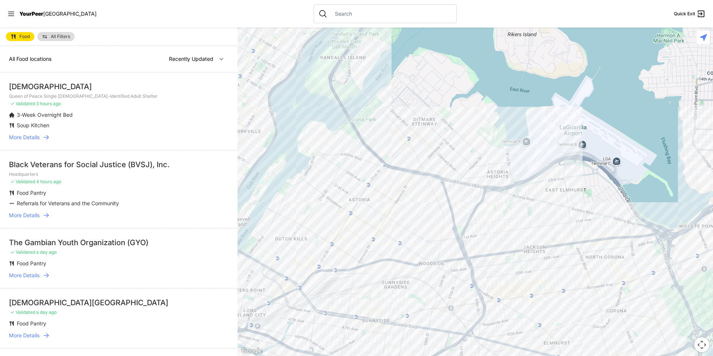
drag, startPoint x: 616, startPoint y: 255, endPoint x: 324, endPoint y: 184, distance: 300.5
click at [326, 186] on div at bounding box center [475, 192] width 475 height 328
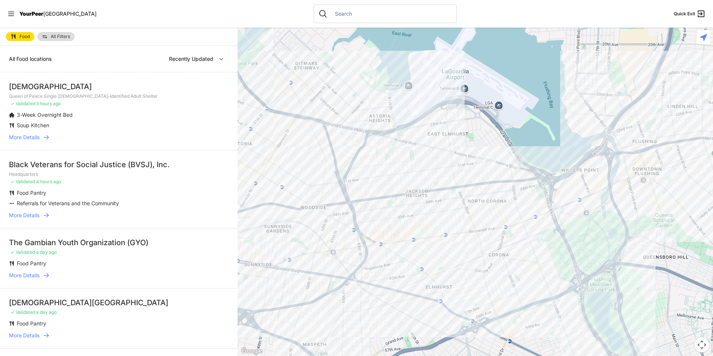
drag, startPoint x: 337, startPoint y: 183, endPoint x: 325, endPoint y: 179, distance: 12.1
click at [326, 179] on div at bounding box center [475, 192] width 475 height 328
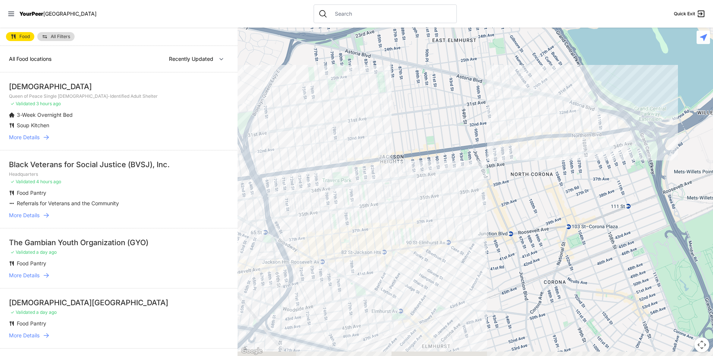
drag, startPoint x: 403, startPoint y: 246, endPoint x: 370, endPoint y: 207, distance: 51.6
click at [362, 193] on div at bounding box center [475, 192] width 475 height 328
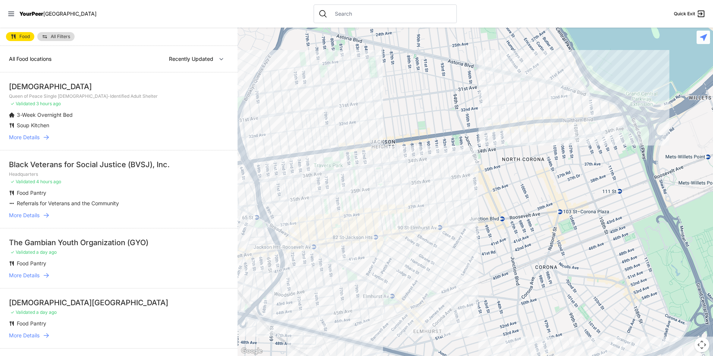
click at [384, 225] on div at bounding box center [475, 192] width 475 height 328
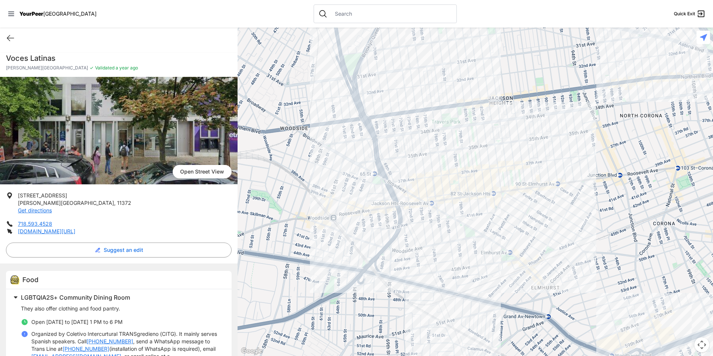
click at [399, 164] on div at bounding box center [475, 192] width 475 height 328
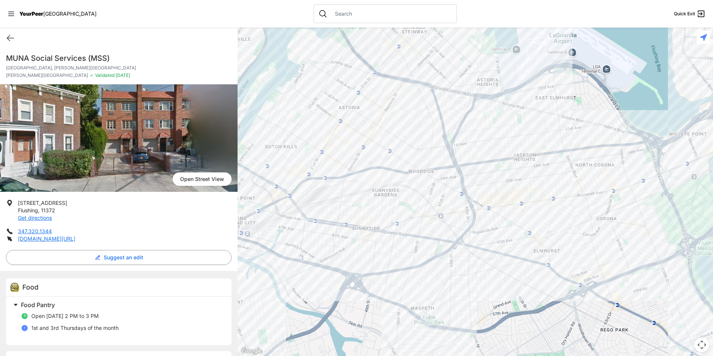
click at [462, 191] on div at bounding box center [475, 192] width 475 height 328
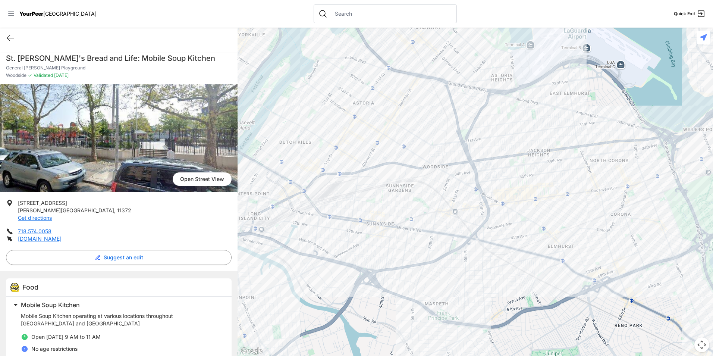
click at [132, 62] on h1 "St. [PERSON_NAME]'s Bread and Life: Mobile Soup Kitchen" at bounding box center [119, 58] width 226 height 10
copy h1 "St. [PERSON_NAME]'s Bread and Life: Mobile Soup Kitchen"
drag, startPoint x: 83, startPoint y: 209, endPoint x: 18, endPoint y: 206, distance: 65.7
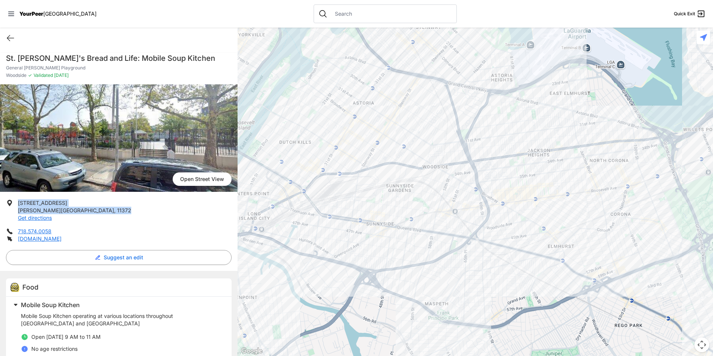
click at [18, 206] on li "[STREET_ADDRESS][PERSON_NAME] Get directions" at bounding box center [119, 210] width 226 height 22
copy p "[STREET_ADDRESS][PERSON_NAME]"
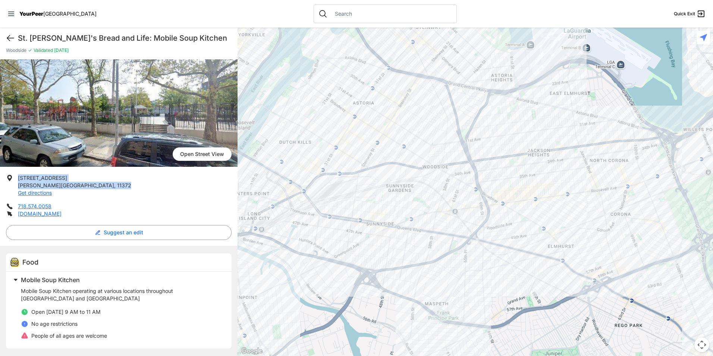
click at [9, 38] on icon at bounding box center [10, 38] width 9 height 9
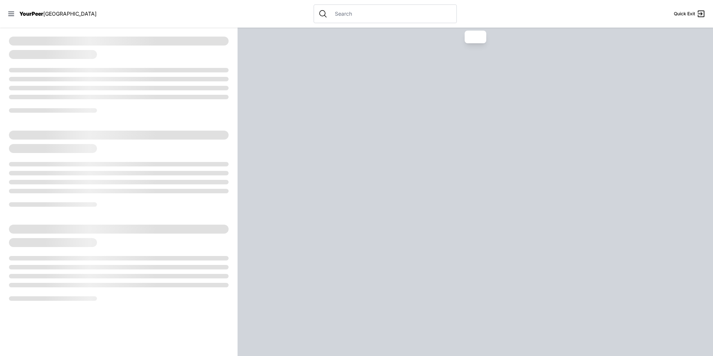
select select "recentlyUpdated"
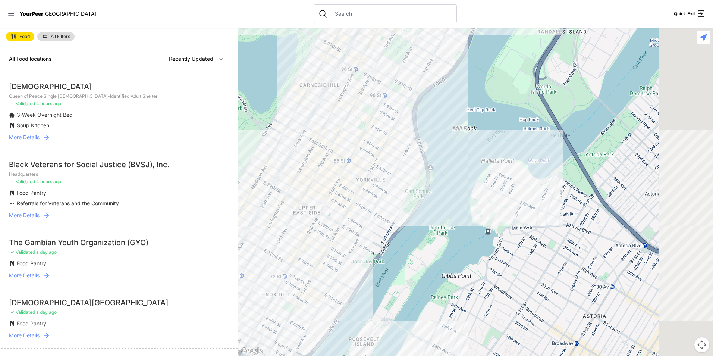
drag, startPoint x: 562, startPoint y: 251, endPoint x: 275, endPoint y: 173, distance: 297.5
click at [275, 173] on div at bounding box center [475, 192] width 475 height 328
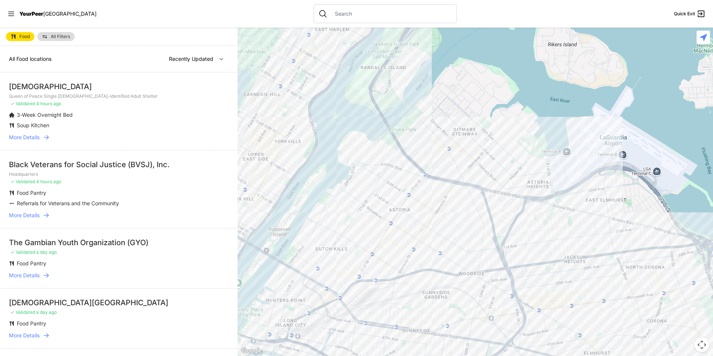
drag, startPoint x: 547, startPoint y: 248, endPoint x: 363, endPoint y: 181, distance: 195.2
click at [364, 180] on div at bounding box center [475, 192] width 475 height 328
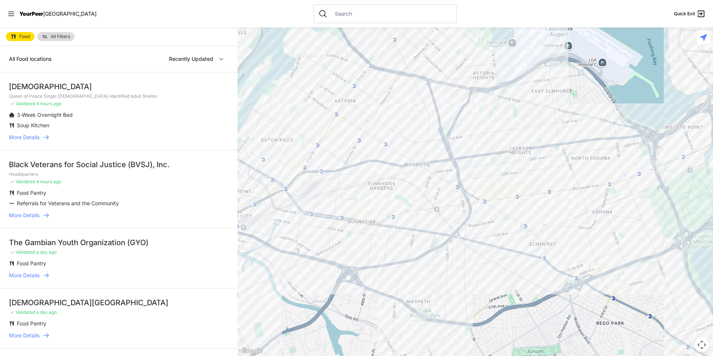
drag, startPoint x: 456, startPoint y: 235, endPoint x: 408, endPoint y: 121, distance: 123.5
click at [408, 121] on div at bounding box center [475, 192] width 475 height 328
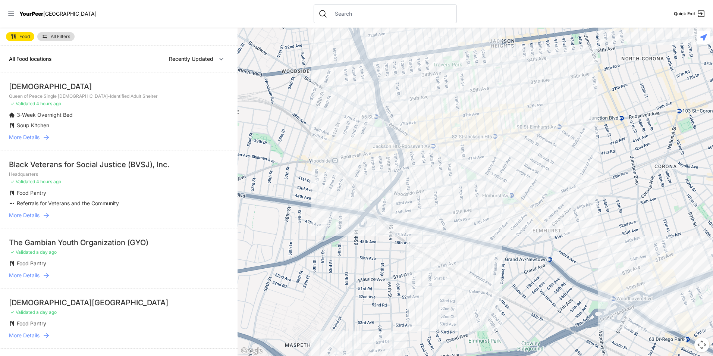
click at [376, 111] on div at bounding box center [475, 192] width 475 height 328
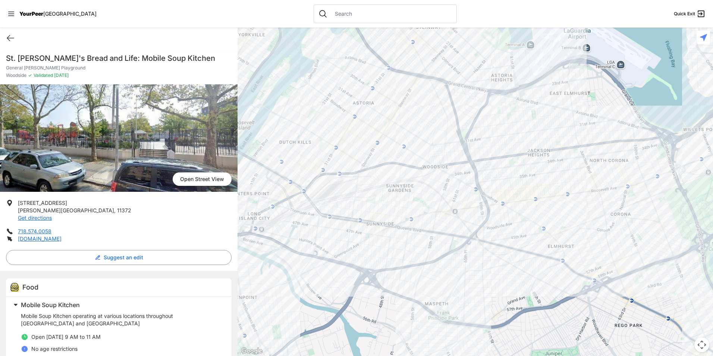
click at [3, 38] on div "Quick Exit" at bounding box center [119, 38] width 238 height 21
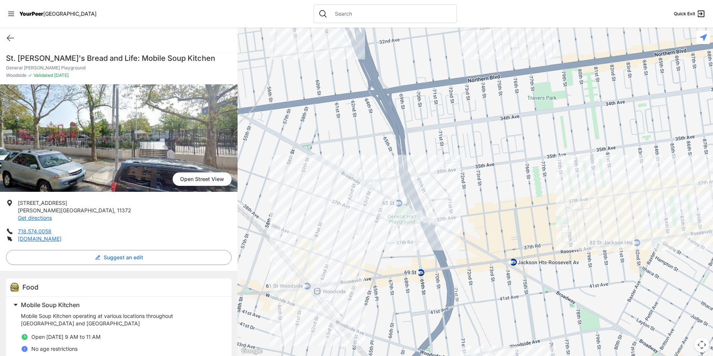
click at [455, 187] on div at bounding box center [475, 192] width 475 height 328
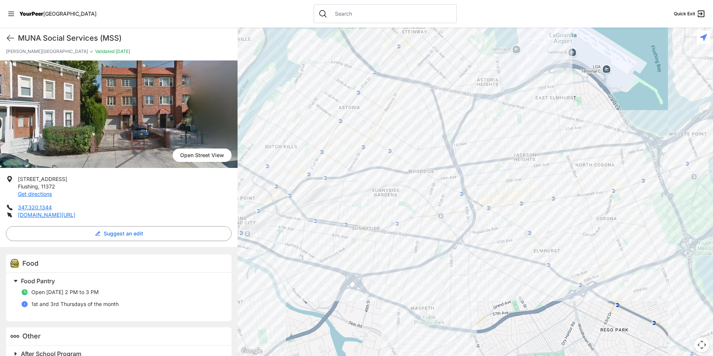
scroll to position [37, 0]
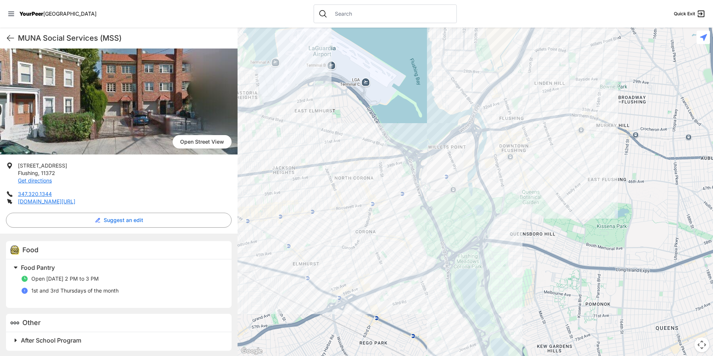
drag, startPoint x: 504, startPoint y: 218, endPoint x: 261, endPoint y: 232, distance: 243.5
click at [261, 232] on div at bounding box center [475, 192] width 475 height 328
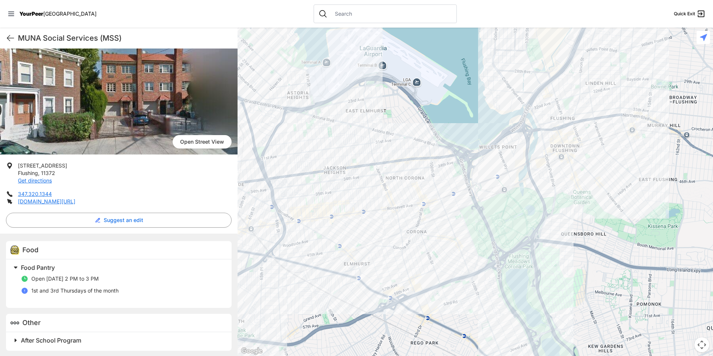
drag, startPoint x: 324, startPoint y: 234, endPoint x: 373, endPoint y: 235, distance: 49.2
click at [373, 235] on div at bounding box center [475, 192] width 475 height 328
click at [433, 153] on div at bounding box center [475, 192] width 475 height 328
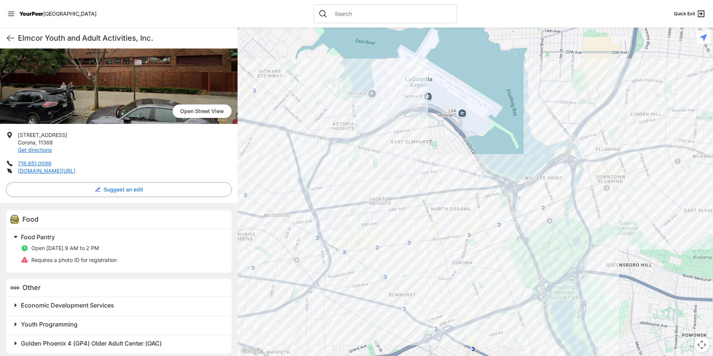
scroll to position [73, 0]
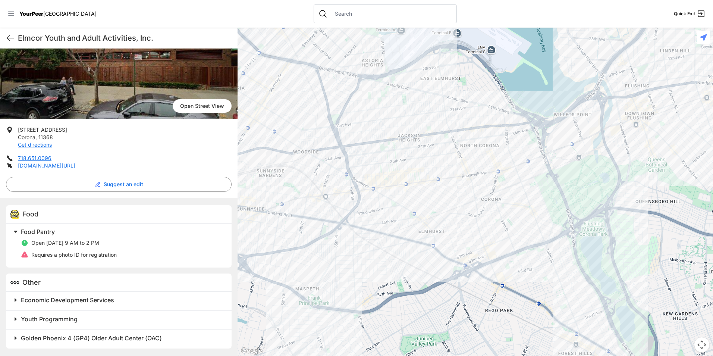
drag, startPoint x: 485, startPoint y: 296, endPoint x: 516, endPoint y: 232, distance: 71.4
click at [516, 232] on div at bounding box center [475, 192] width 475 height 328
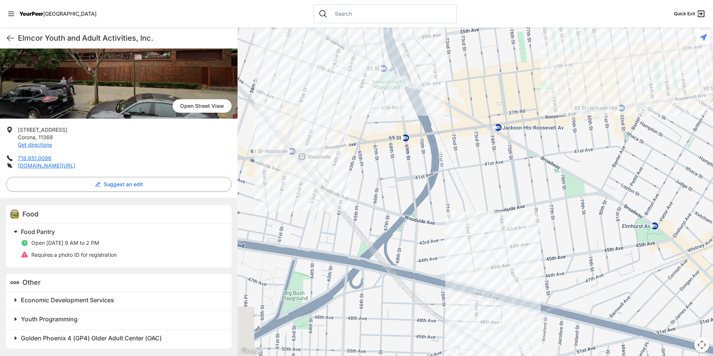
drag, startPoint x: 379, startPoint y: 235, endPoint x: 499, endPoint y: 340, distance: 159.6
click at [499, 340] on div at bounding box center [475, 192] width 475 height 328
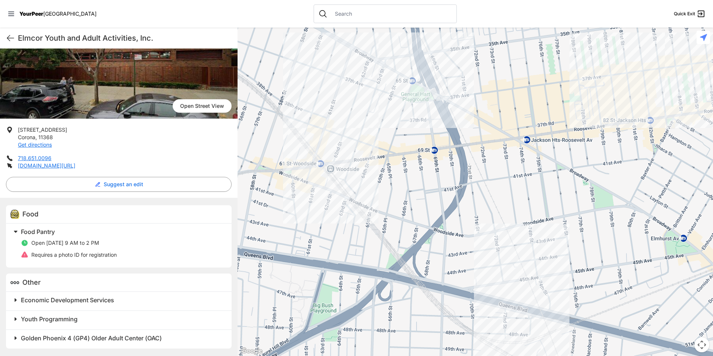
click at [330, 180] on div at bounding box center [475, 192] width 475 height 328
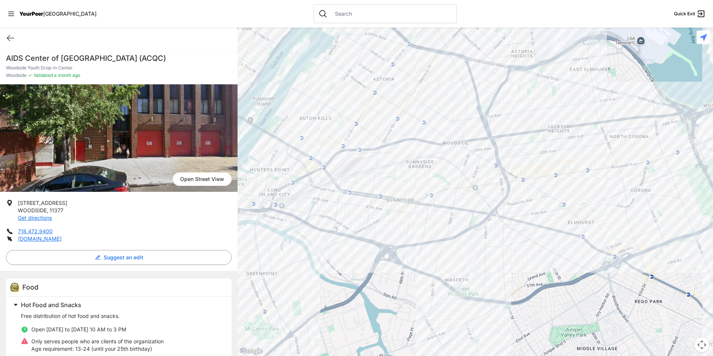
click at [97, 58] on h1 "AIDS Center of [GEOGRAPHIC_DATA] (ACQC)" at bounding box center [119, 58] width 226 height 10
copy h1 "AIDS Center of [GEOGRAPHIC_DATA] (ACQC)"
drag, startPoint x: 68, startPoint y: 209, endPoint x: 21, endPoint y: 200, distance: 48.6
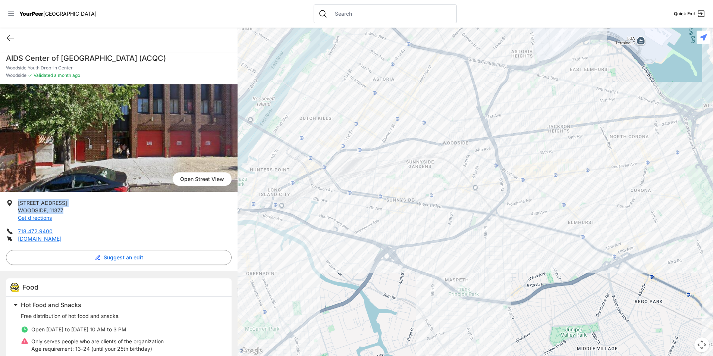
click at [21, 200] on p "[STREET_ADDRESS] Get directions" at bounding box center [42, 210] width 49 height 22
click at [20, 201] on span "[STREET_ADDRESS]" at bounding box center [42, 202] width 49 height 6
click at [67, 211] on p "[STREET_ADDRESS] Get directions" at bounding box center [42, 210] width 49 height 22
drag, startPoint x: 57, startPoint y: 210, endPoint x: 19, endPoint y: 201, distance: 38.8
click at [19, 201] on p "[STREET_ADDRESS] Get directions" at bounding box center [42, 210] width 49 height 22
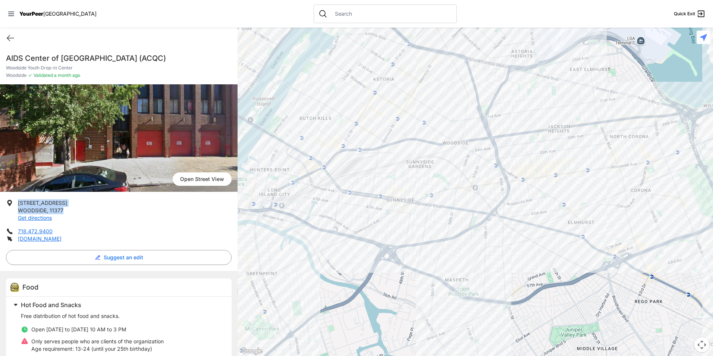
drag, startPoint x: 19, startPoint y: 201, endPoint x: 25, endPoint y: 203, distance: 6.9
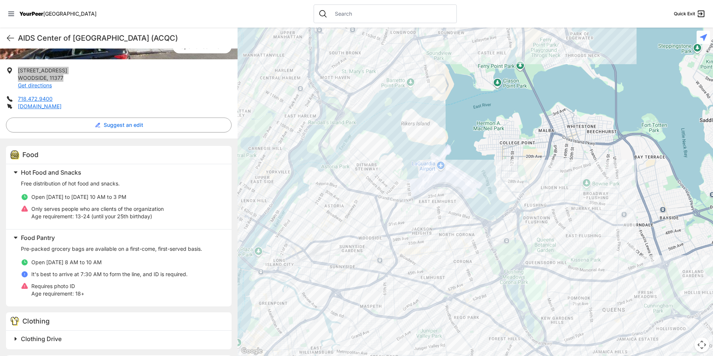
scroll to position [149, 0]
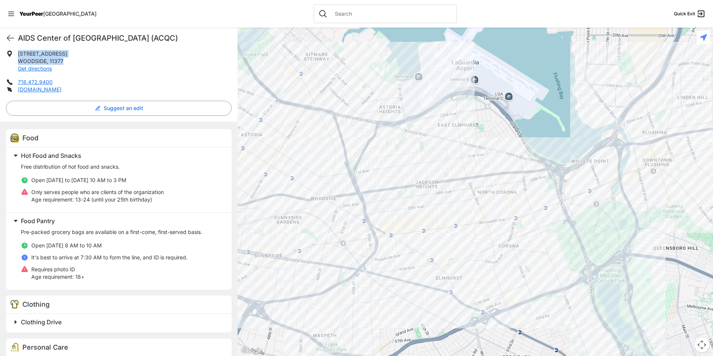
drag, startPoint x: 356, startPoint y: 267, endPoint x: 372, endPoint y: 259, distance: 17.3
click at [372, 259] on div at bounding box center [475, 192] width 475 height 328
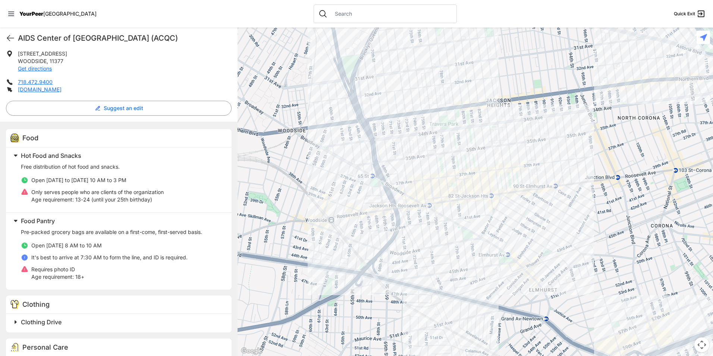
click at [101, 191] on span "Only serves people who are clients of the organization" at bounding box center [97, 192] width 132 height 6
click at [132, 257] on p "It's best to arrive at 7:30 AM to form the line, and ID is required." at bounding box center [109, 257] width 156 height 7
click at [128, 331] on div "Clothing Drive" at bounding box center [119, 323] width 226 height 19
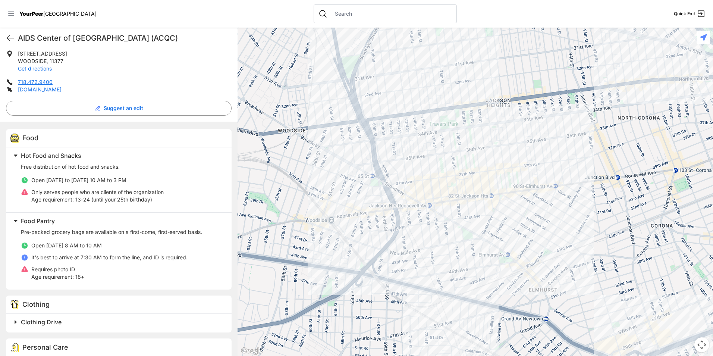
click at [128, 318] on h2 "Clothing Drive" at bounding box center [122, 321] width 202 height 9
click at [83, 151] on span at bounding box center [108, 155] width 197 height 10
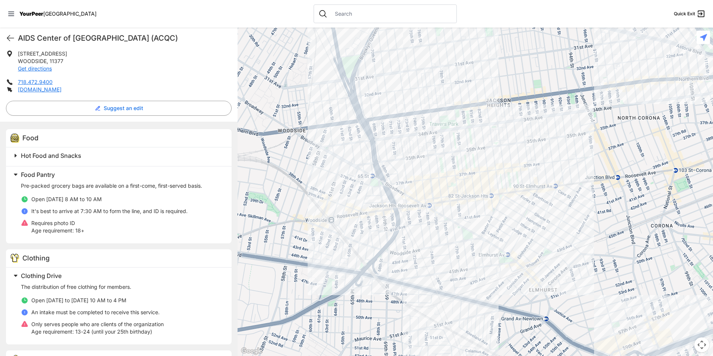
click at [85, 180] on div "Pre-packed grocery bags are available on a first-come, first-served basis. Open…" at bounding box center [122, 208] width 202 height 58
click at [71, 171] on h2 "Food Pantry" at bounding box center [122, 174] width 202 height 9
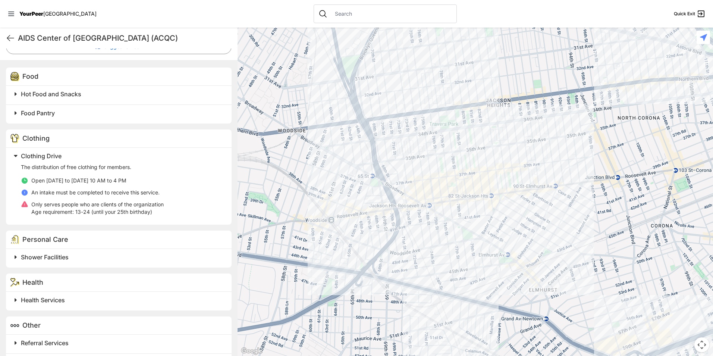
scroll to position [224, 0]
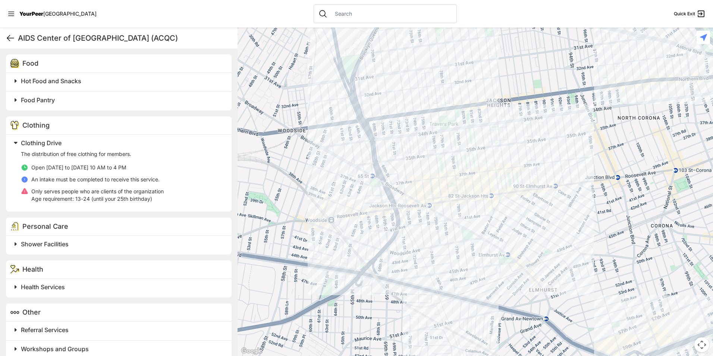
click at [9, 38] on icon at bounding box center [10, 38] width 9 height 9
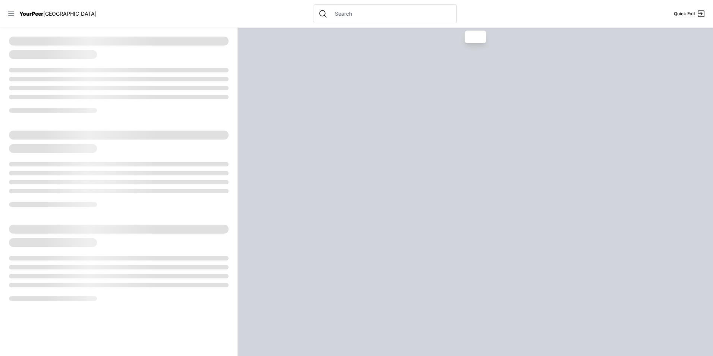
select select "recentlyUpdated"
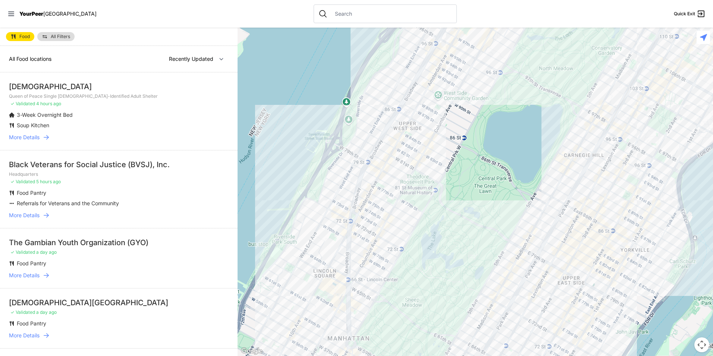
click at [26, 32] on link "Food" at bounding box center [20, 36] width 28 height 9
select select "recentlyUpdated"
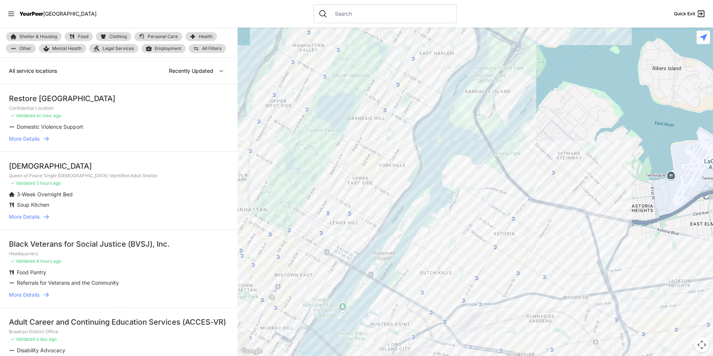
drag, startPoint x: 512, startPoint y: 183, endPoint x: 362, endPoint y: 161, distance: 152.3
click at [365, 160] on div at bounding box center [475, 192] width 475 height 328
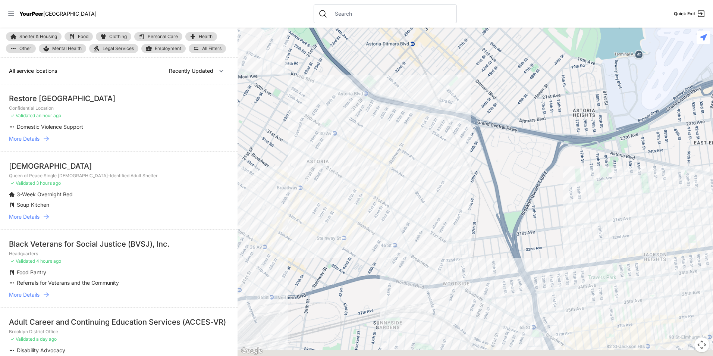
drag, startPoint x: 519, startPoint y: 128, endPoint x: 467, endPoint y: 62, distance: 83.6
click at [467, 62] on div at bounding box center [475, 192] width 475 height 328
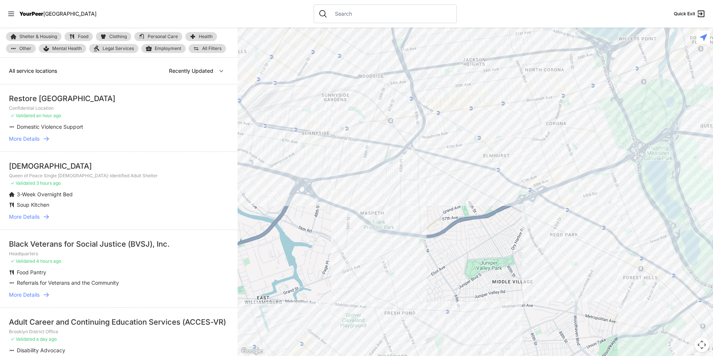
drag, startPoint x: 462, startPoint y: 204, endPoint x: 416, endPoint y: 136, distance: 81.8
click at [421, 134] on div at bounding box center [475, 192] width 475 height 328
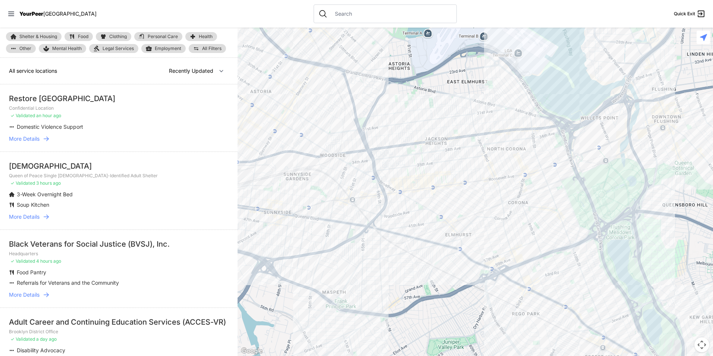
drag, startPoint x: 416, startPoint y: 136, endPoint x: 360, endPoint y: 194, distance: 79.9
click at [364, 195] on div at bounding box center [475, 192] width 475 height 328
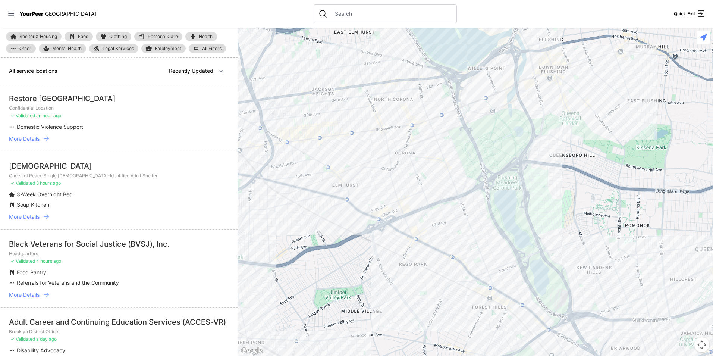
drag, startPoint x: 418, startPoint y: 185, endPoint x: 436, endPoint y: 194, distance: 20.2
click at [436, 194] on div at bounding box center [475, 192] width 475 height 328
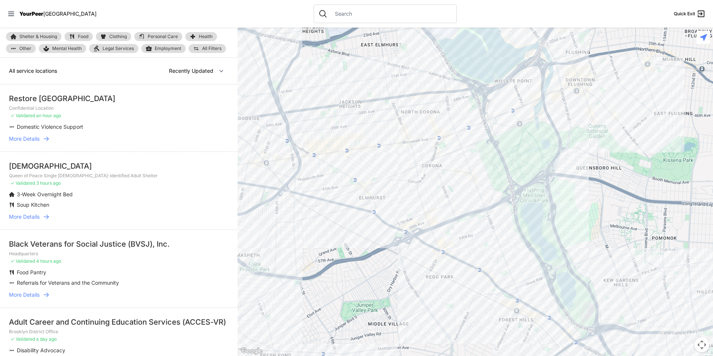
click at [160, 31] on div "Shelter & Housing Food Clothing Personal Care Health Other Mental Health Legal …" at bounding box center [119, 43] width 238 height 30
click at [160, 38] on span "Personal Care" at bounding box center [163, 36] width 30 height 4
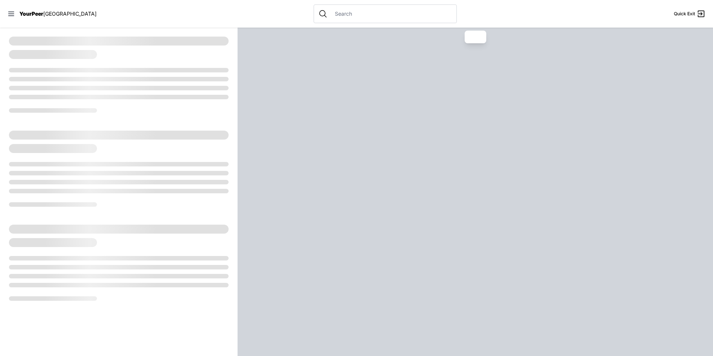
select select "recentlyUpdated"
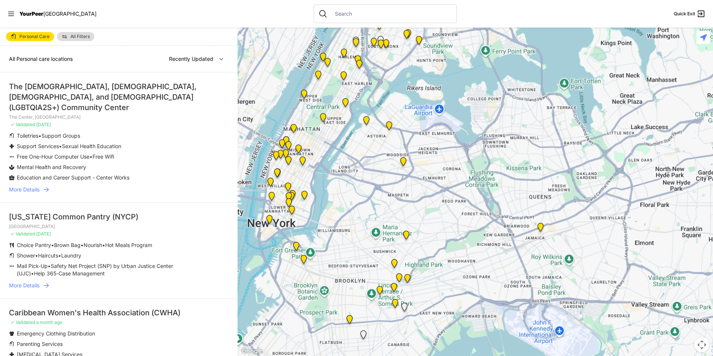
drag, startPoint x: 550, startPoint y: 202, endPoint x: 443, endPoint y: 144, distance: 121.5
click at [443, 144] on div at bounding box center [475, 192] width 475 height 328
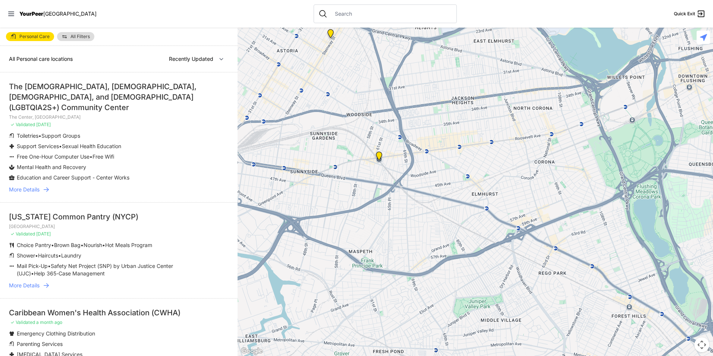
click at [44, 40] on link "Personal Care" at bounding box center [30, 36] width 48 height 9
select select "recentlyUpdated"
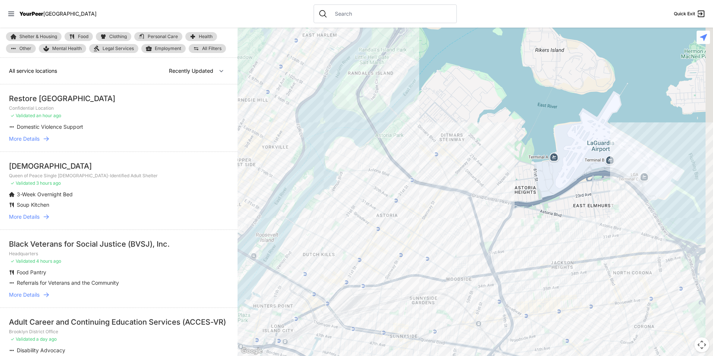
drag, startPoint x: 481, startPoint y: 210, endPoint x: 307, endPoint y: 179, distance: 176.7
click at [307, 179] on div at bounding box center [475, 192] width 475 height 328
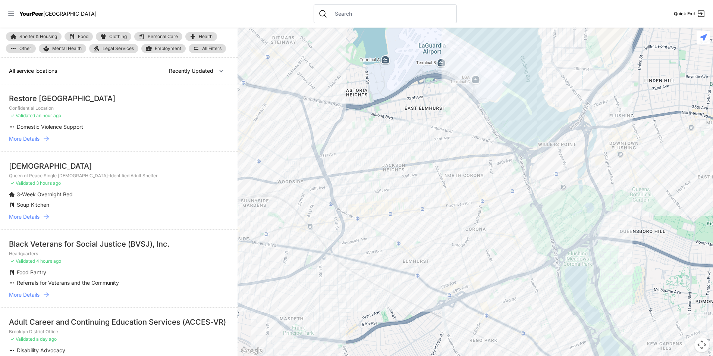
drag, startPoint x: 465, startPoint y: 219, endPoint x: 298, endPoint y: 122, distance: 194.0
click at [298, 122] on div at bounding box center [475, 192] width 475 height 328
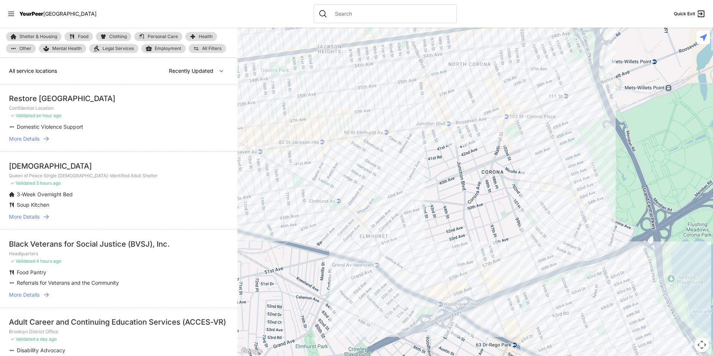
drag, startPoint x: 378, startPoint y: 186, endPoint x: 391, endPoint y: 180, distance: 14.3
click at [391, 180] on div at bounding box center [475, 192] width 475 height 328
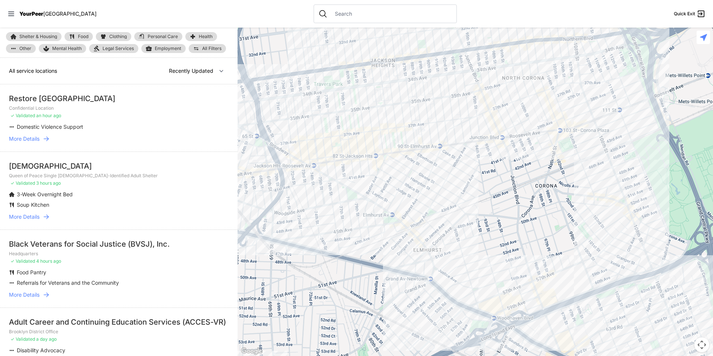
drag, startPoint x: 353, startPoint y: 157, endPoint x: 375, endPoint y: 147, distance: 23.9
click at [375, 147] on div at bounding box center [475, 192] width 475 height 328
click at [294, 209] on div at bounding box center [475, 192] width 475 height 328
click at [292, 199] on div at bounding box center [475, 192] width 475 height 328
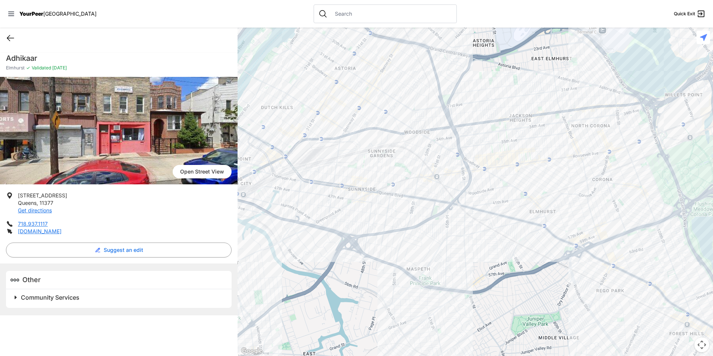
click at [12, 37] on icon at bounding box center [10, 38] width 9 height 9
select select "recentlyUpdated"
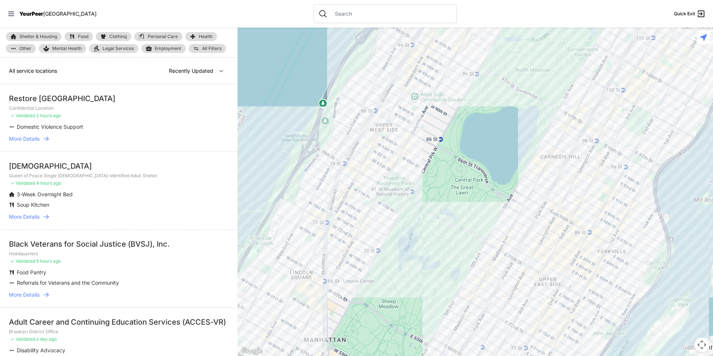
click at [77, 40] on link "Food" at bounding box center [79, 36] width 28 height 9
select select "recentlyUpdated"
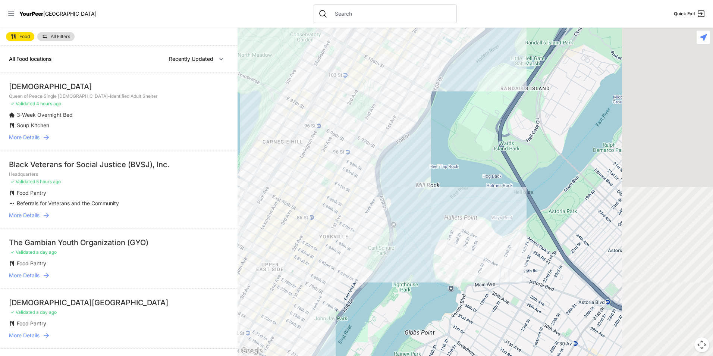
drag, startPoint x: 616, startPoint y: 154, endPoint x: 355, endPoint y: 144, distance: 260.8
click at [303, 142] on div at bounding box center [475, 192] width 475 height 328
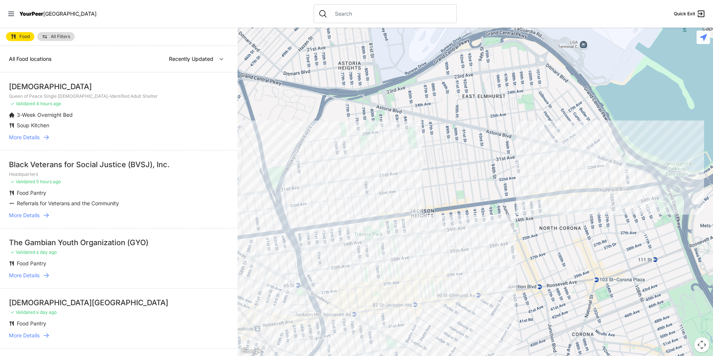
drag, startPoint x: 499, startPoint y: 228, endPoint x: 390, endPoint y: 68, distance: 193.2
click at [390, 68] on div at bounding box center [475, 192] width 475 height 328
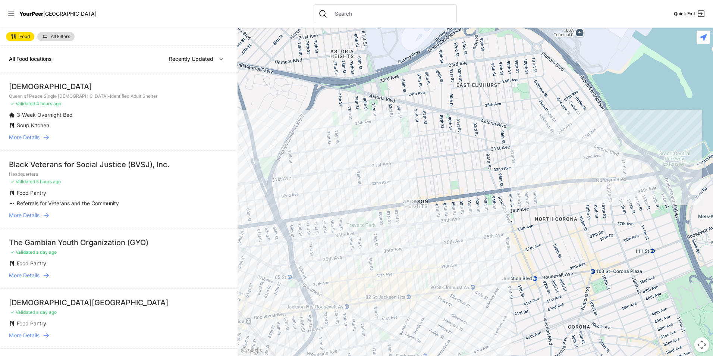
click at [419, 284] on div at bounding box center [475, 192] width 475 height 328
click at [417, 286] on div at bounding box center [475, 192] width 475 height 328
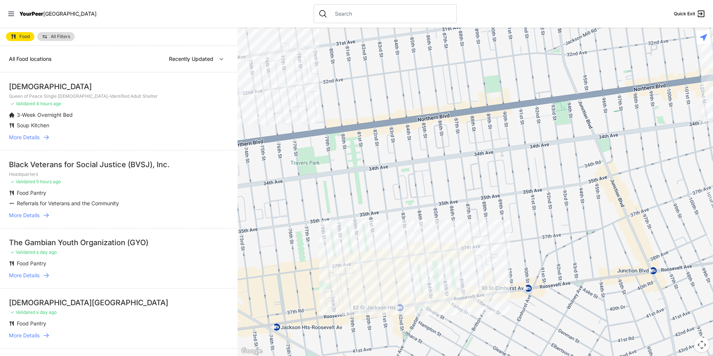
click at [417, 286] on div at bounding box center [475, 192] width 475 height 328
click at [420, 288] on div at bounding box center [475, 192] width 475 height 328
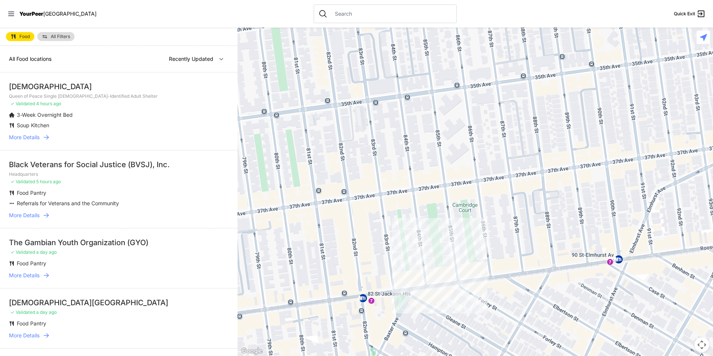
click at [396, 271] on div at bounding box center [475, 192] width 475 height 328
click at [400, 269] on div at bounding box center [475, 192] width 475 height 328
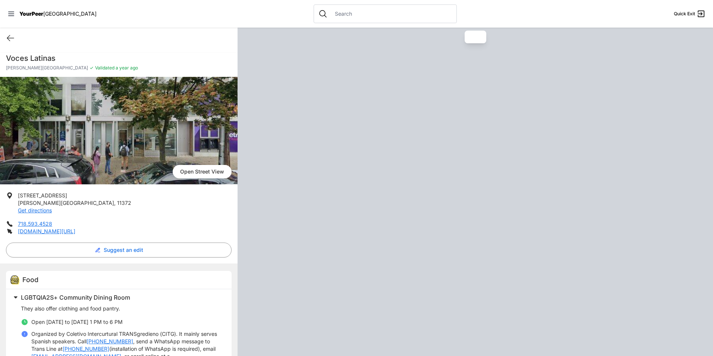
click at [400, 269] on div at bounding box center [475, 192] width 475 height 328
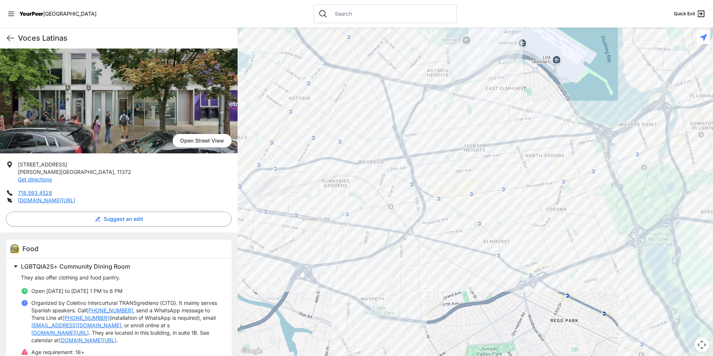
scroll to position [90, 0]
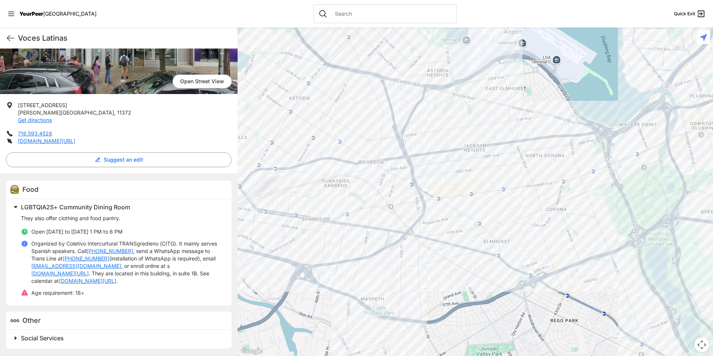
click at [567, 133] on div at bounding box center [475, 192] width 475 height 328
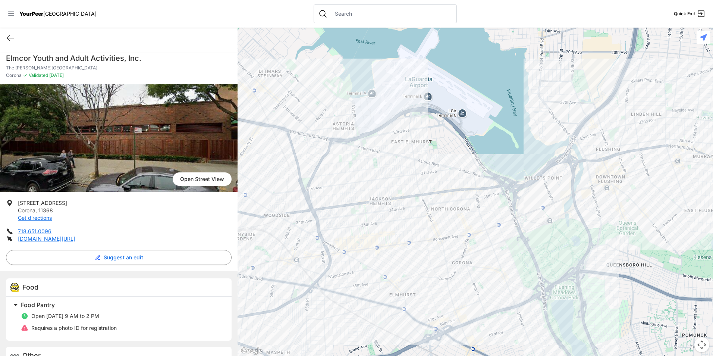
click at [380, 235] on div at bounding box center [475, 192] width 475 height 328
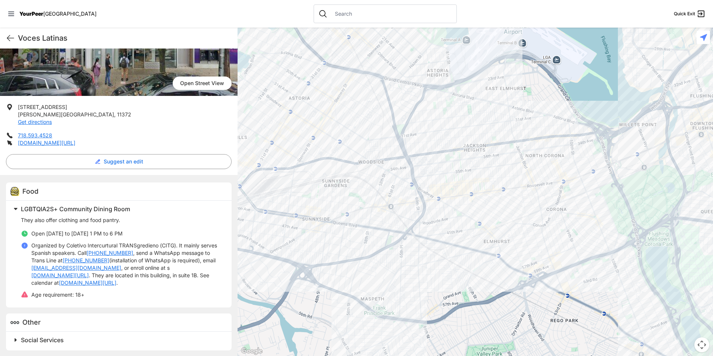
scroll to position [90, 0]
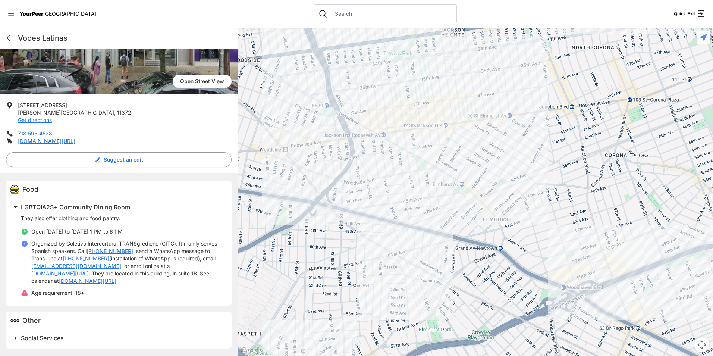
click at [295, 124] on div at bounding box center [475, 192] width 475 height 328
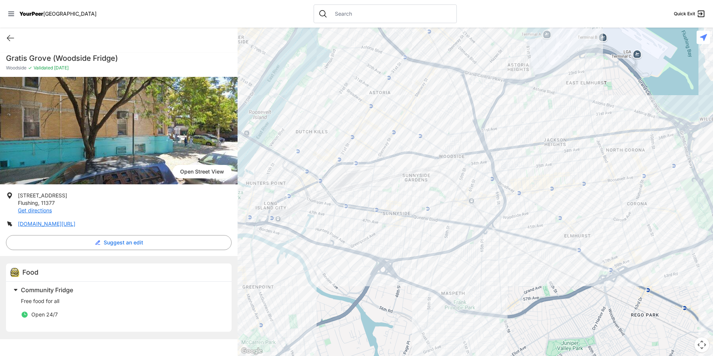
click at [79, 60] on h1 "Gratis Grove (Woodside Fridge)" at bounding box center [119, 58] width 226 height 10
drag, startPoint x: 51, startPoint y: 194, endPoint x: 57, endPoint y: 201, distance: 9.6
click at [57, 201] on li "[STREET_ADDRESS] Get directions" at bounding box center [119, 203] width 226 height 22
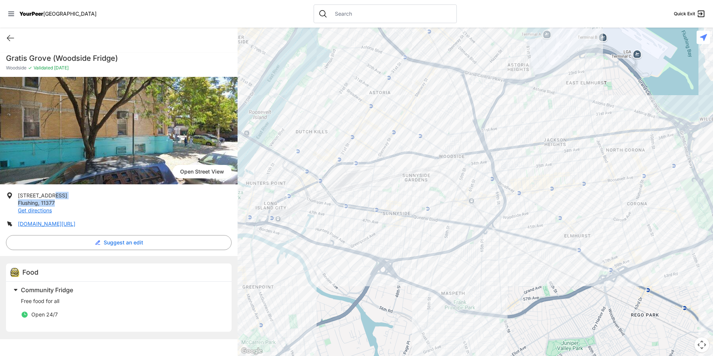
drag, startPoint x: 57, startPoint y: 201, endPoint x: 60, endPoint y: 205, distance: 5.5
click at [60, 205] on li "[STREET_ADDRESS] Get directions" at bounding box center [119, 203] width 226 height 22
drag, startPoint x: 60, startPoint y: 205, endPoint x: 19, endPoint y: 196, distance: 41.7
click at [19, 196] on li "[STREET_ADDRESS] Get directions" at bounding box center [119, 203] width 226 height 22
click at [473, 199] on div at bounding box center [475, 192] width 475 height 328
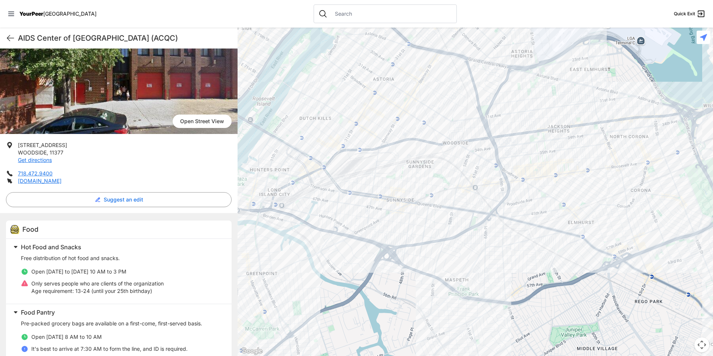
scroll to position [75, 0]
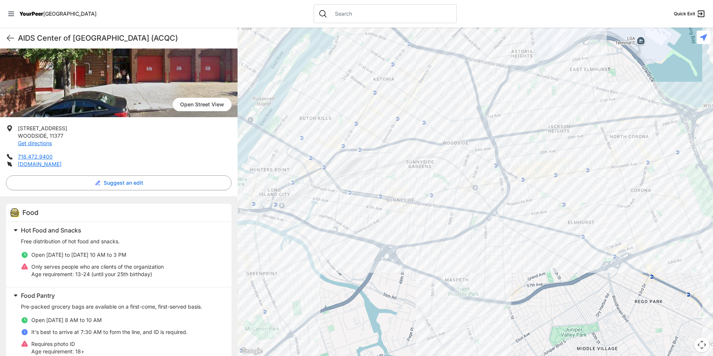
click at [330, 141] on div at bounding box center [475, 192] width 475 height 328
click at [332, 140] on div at bounding box center [475, 192] width 475 height 328
